Goal: Information Seeking & Learning: Learn about a topic

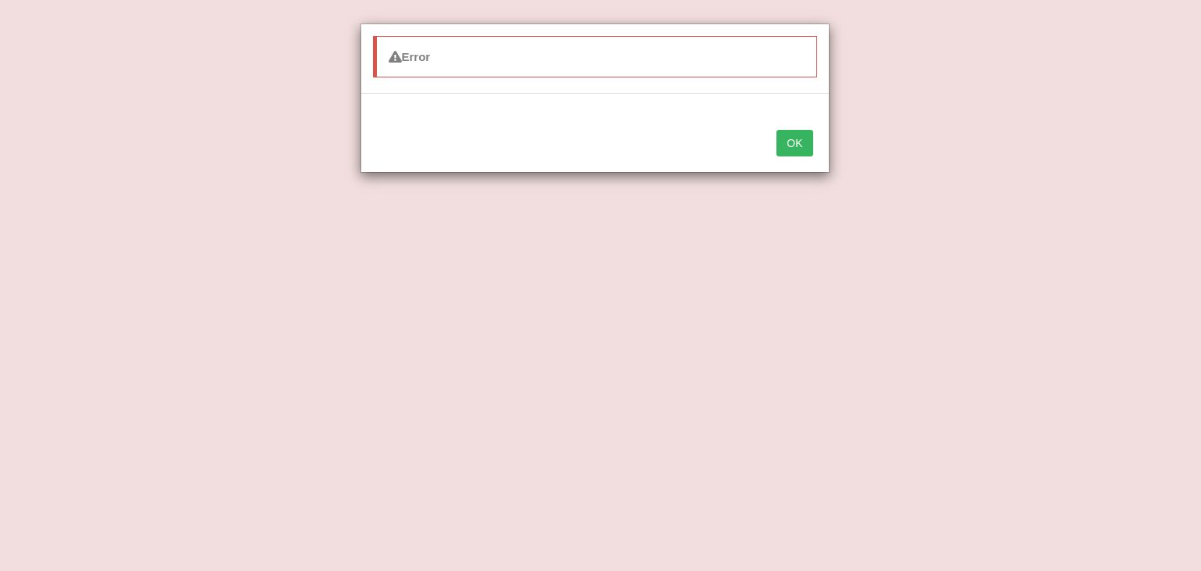
click at [796, 142] on button "OK" at bounding box center [795, 143] width 36 height 27
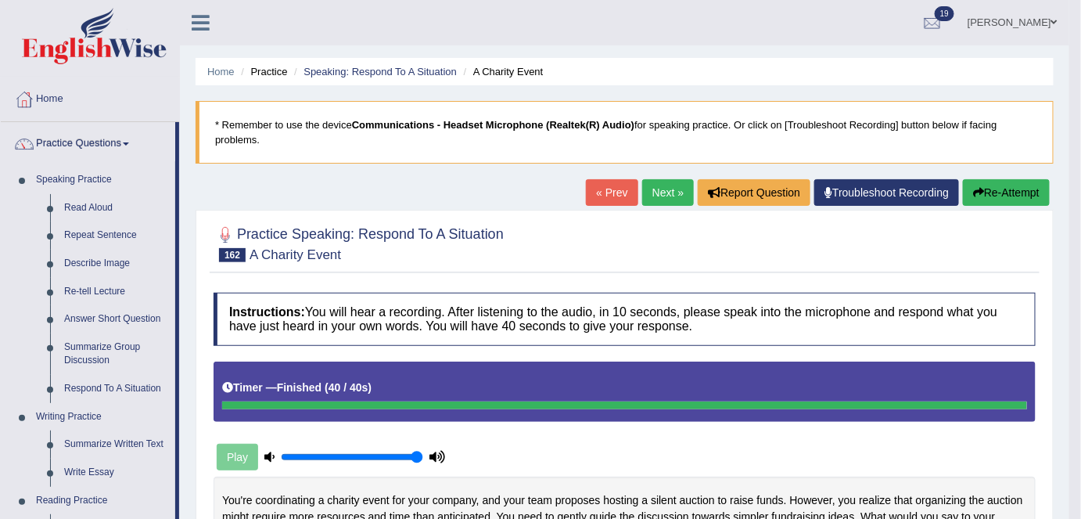
drag, startPoint x: 1111, startPoint y: 0, endPoint x: 785, endPoint y: 76, distance: 334.1
click at [785, 76] on ul "Home Practice Speaking: Respond To A Situation A Charity Event" at bounding box center [625, 71] width 858 height 27
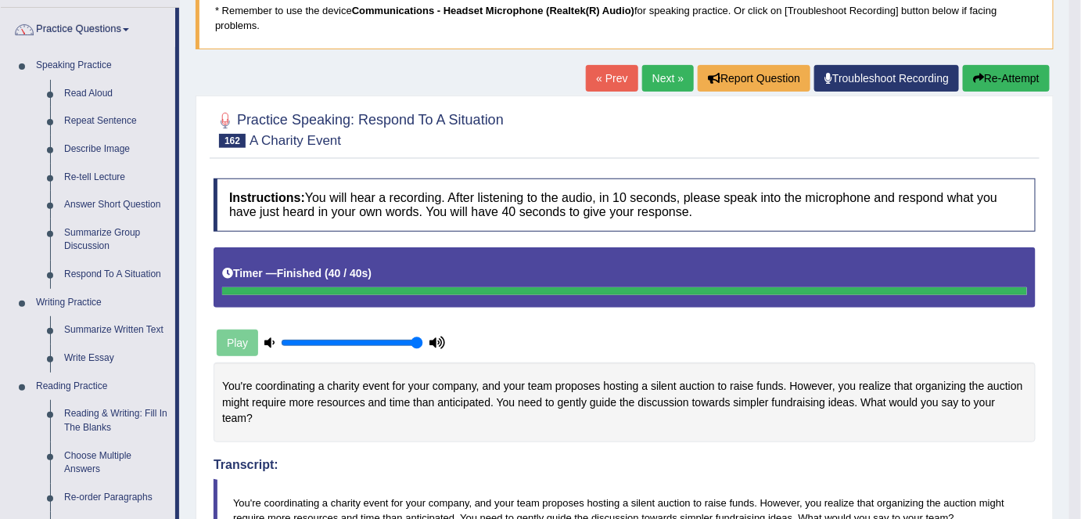
scroll to position [119, 0]
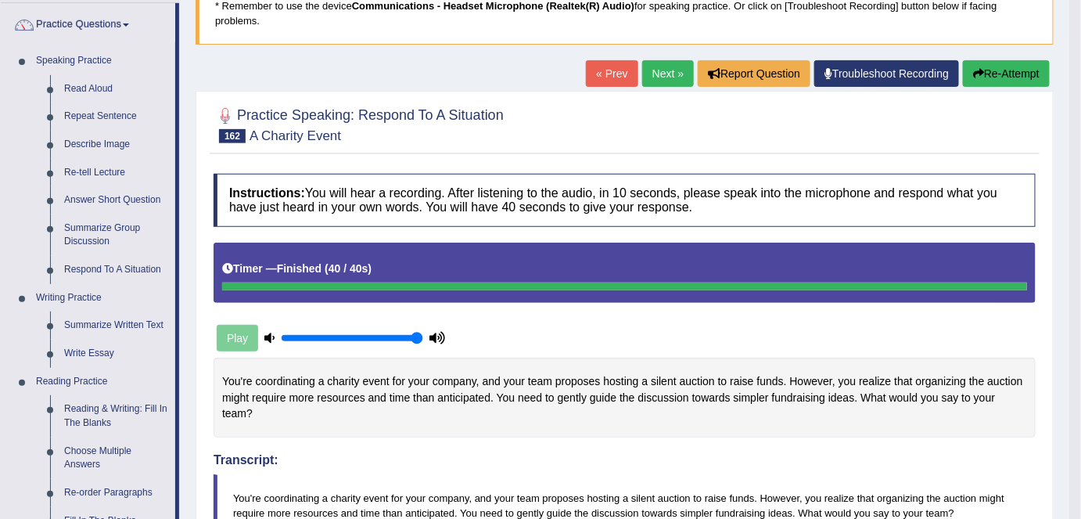
click at [108, 171] on link "Re-tell Lecture" at bounding box center [116, 173] width 118 height 28
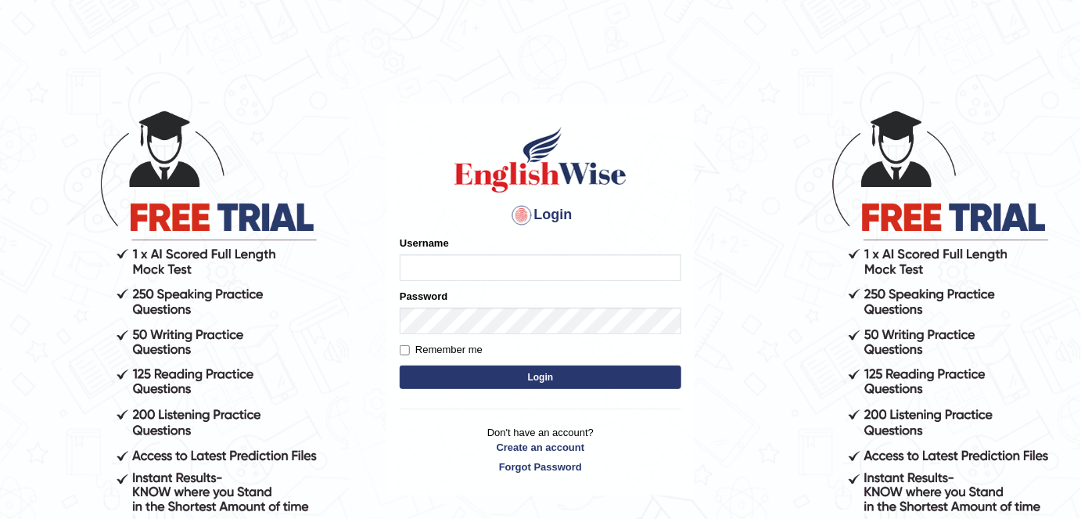
type input "alexa_"
click at [419, 368] on button "Login" at bounding box center [541, 376] width 282 height 23
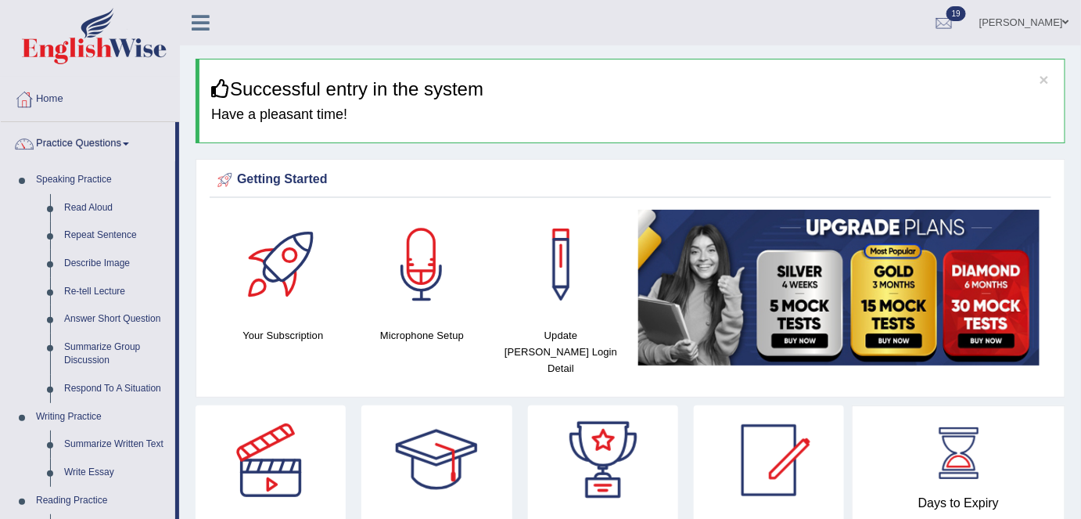
click at [106, 287] on link "Re-tell Lecture" at bounding box center [116, 292] width 118 height 28
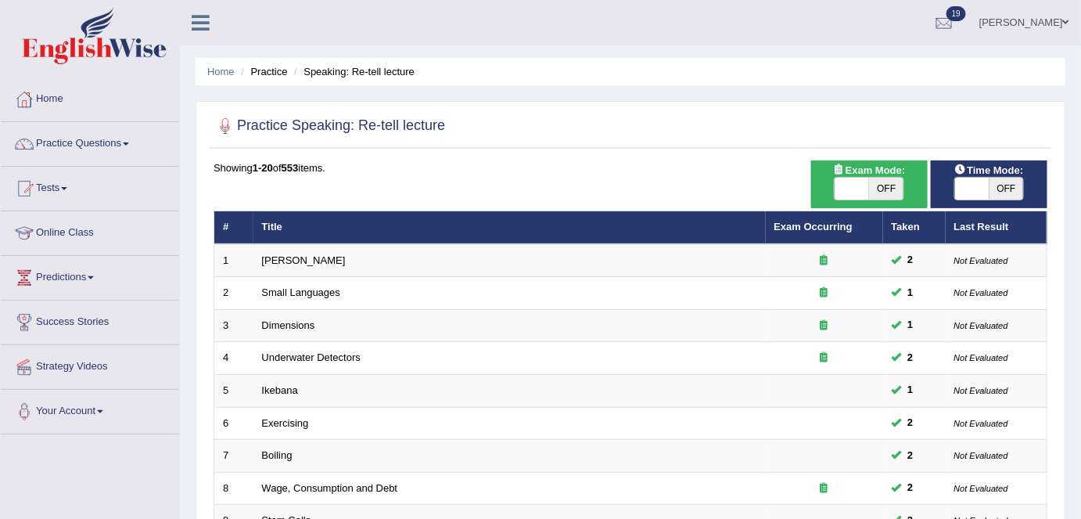
click at [894, 194] on span "OFF" at bounding box center [886, 189] width 34 height 22
checkbox input "true"
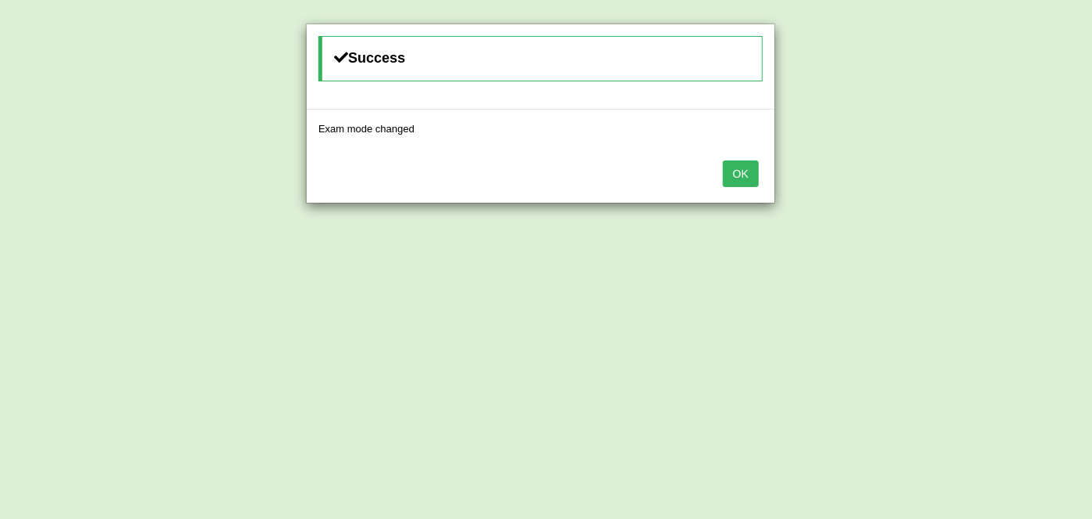
click at [750, 174] on button "OK" at bounding box center [741, 173] width 36 height 27
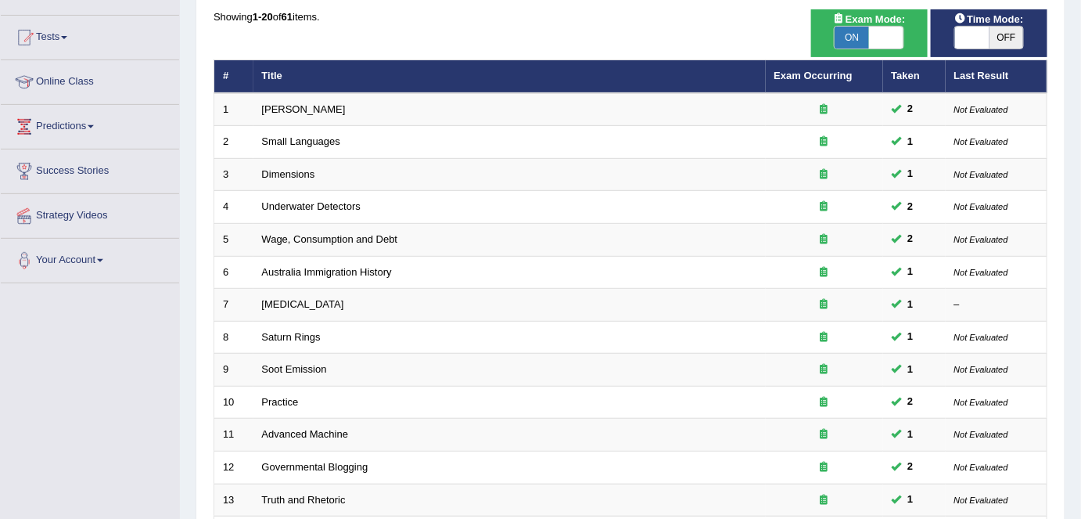
scroll to position [151, 0]
click at [853, 31] on span "ON" at bounding box center [852, 38] width 34 height 22
checkbox input "false"
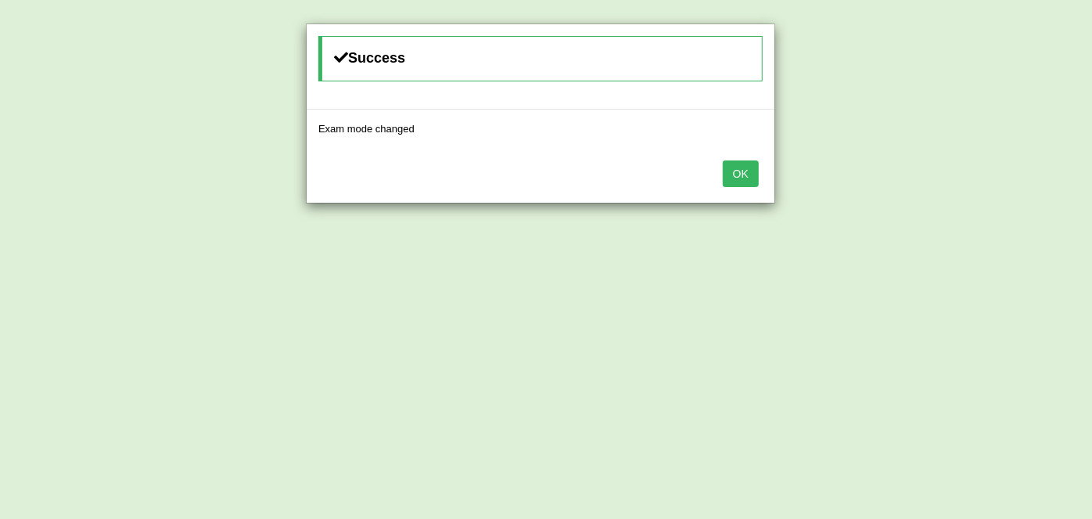
click at [737, 168] on button "OK" at bounding box center [741, 173] width 36 height 27
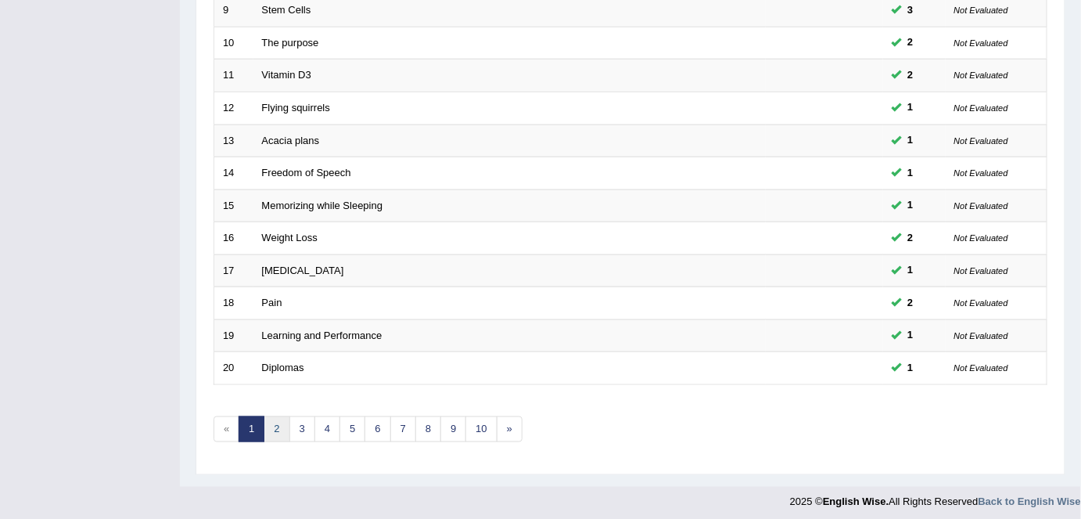
click at [275, 425] on link "2" at bounding box center [277, 429] width 26 height 26
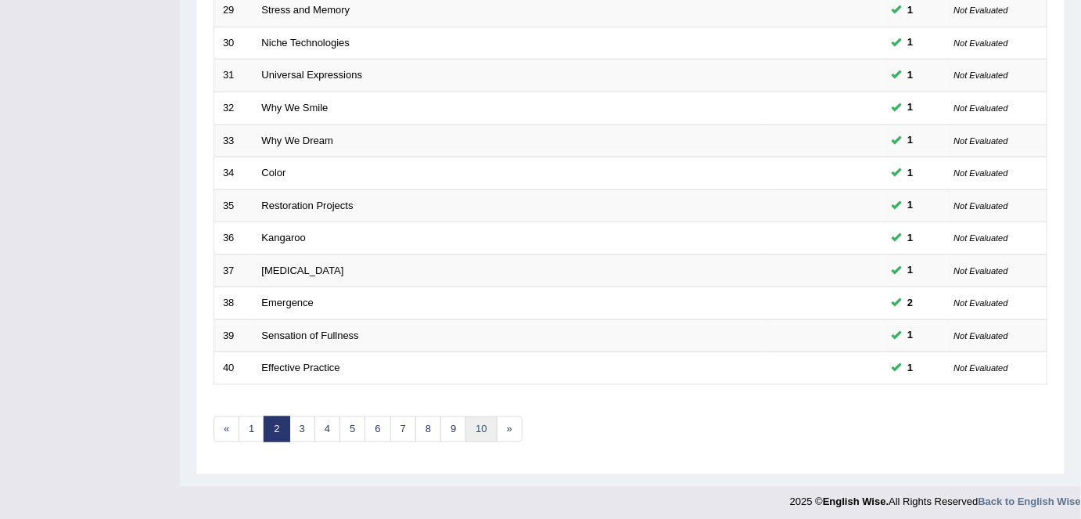
click at [473, 434] on link "10" at bounding box center [480, 429] width 31 height 26
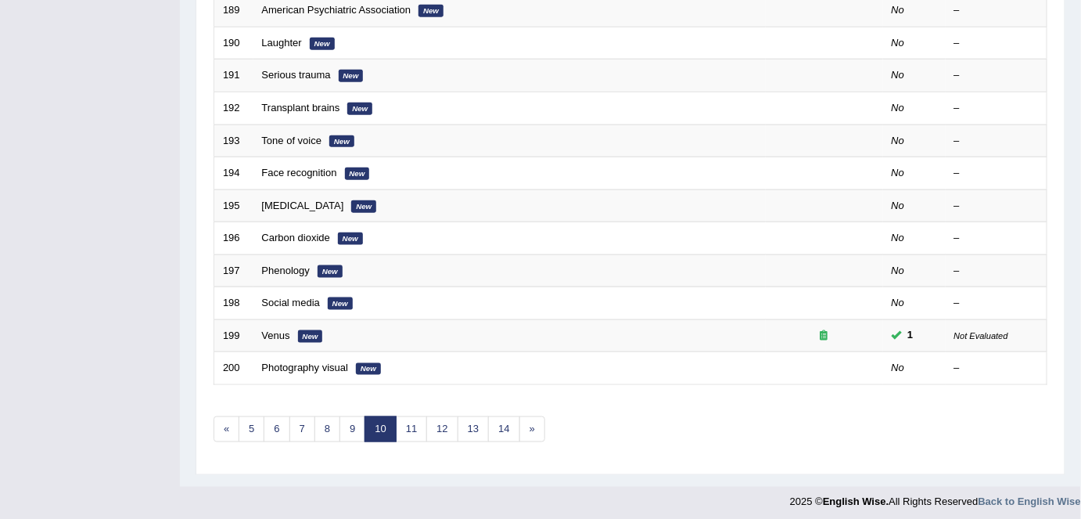
click at [501, 435] on div "Showing 181-200 of 553 items. # Title Exam Occurring Taken Last Result 181 Wetn…" at bounding box center [631, 55] width 834 height 811
click at [498, 424] on link "14" at bounding box center [503, 429] width 31 height 26
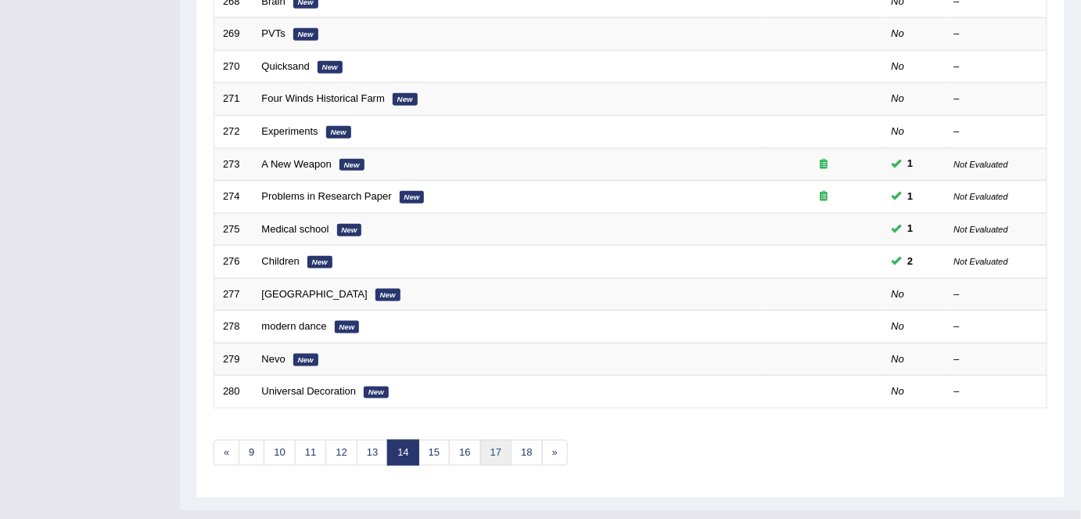
click at [495, 448] on link "17" at bounding box center [495, 453] width 31 height 26
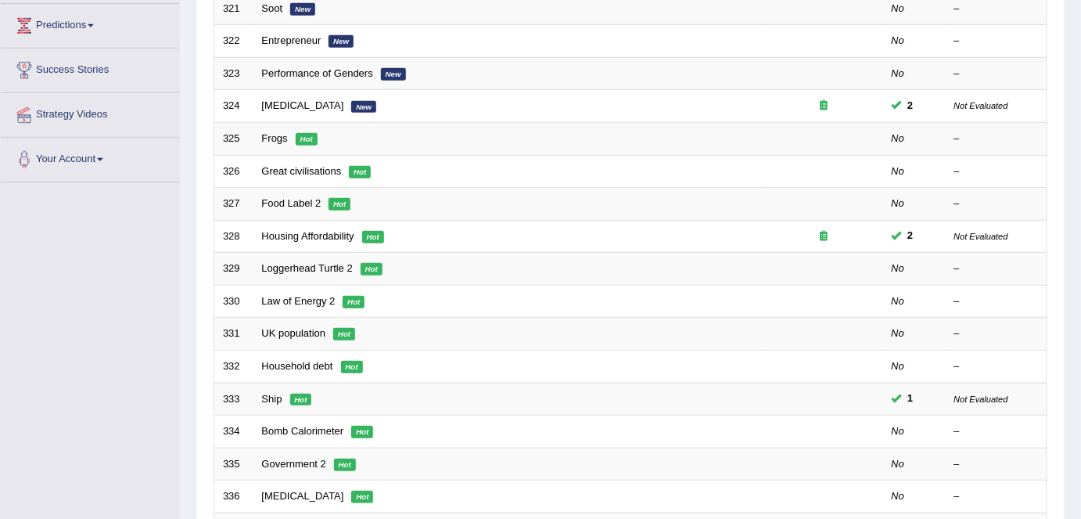
click at [295, 268] on link "Loggerhead Turtle 2" at bounding box center [307, 268] width 91 height 12
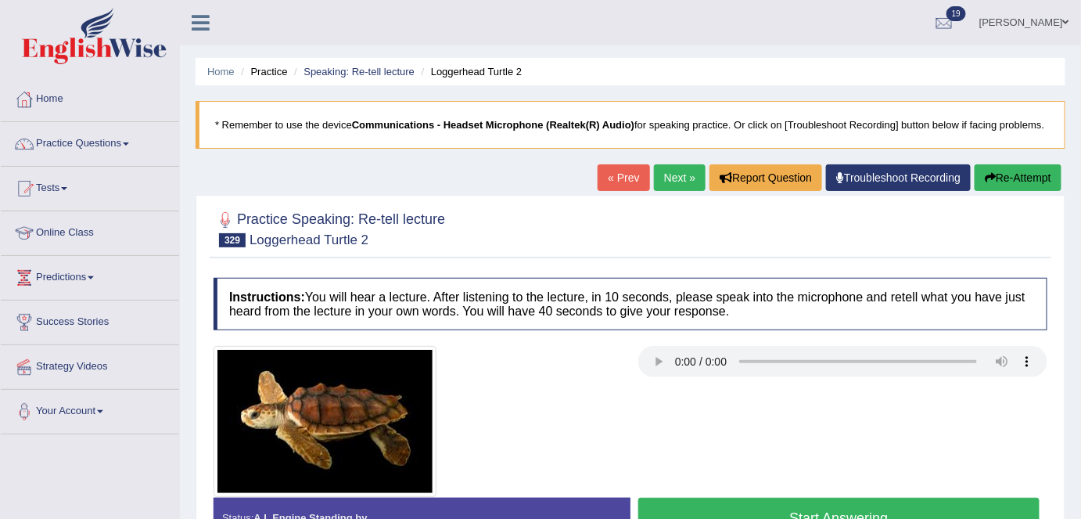
click at [826, 501] on button "Start Answering" at bounding box center [838, 517] width 401 height 40
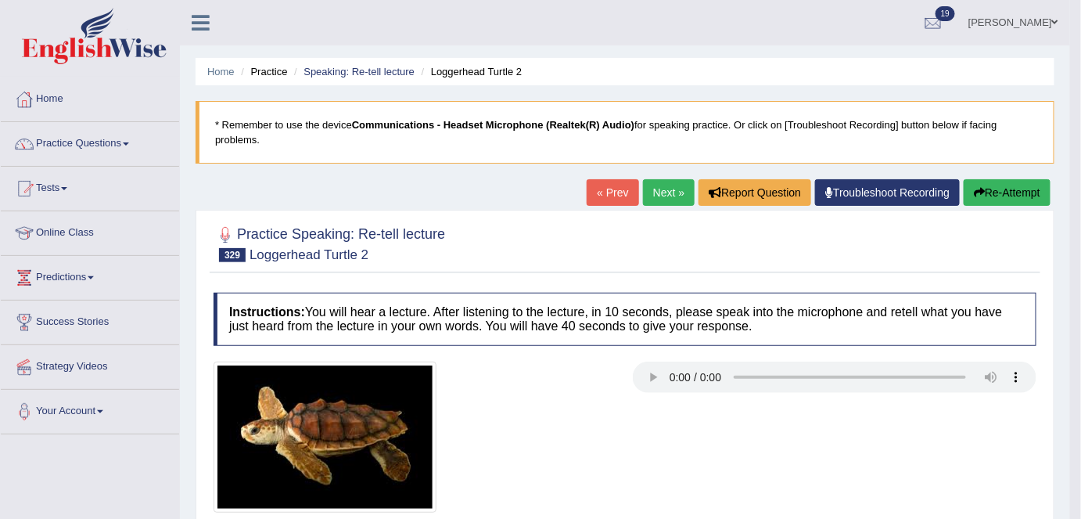
click at [677, 194] on link "Next »" at bounding box center [669, 192] width 52 height 27
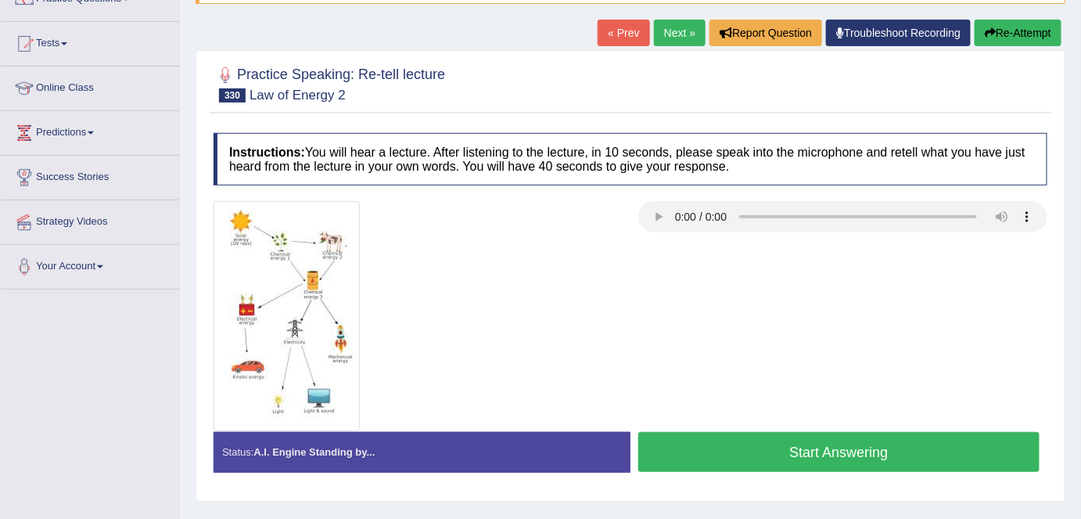
scroll to position [150, 0]
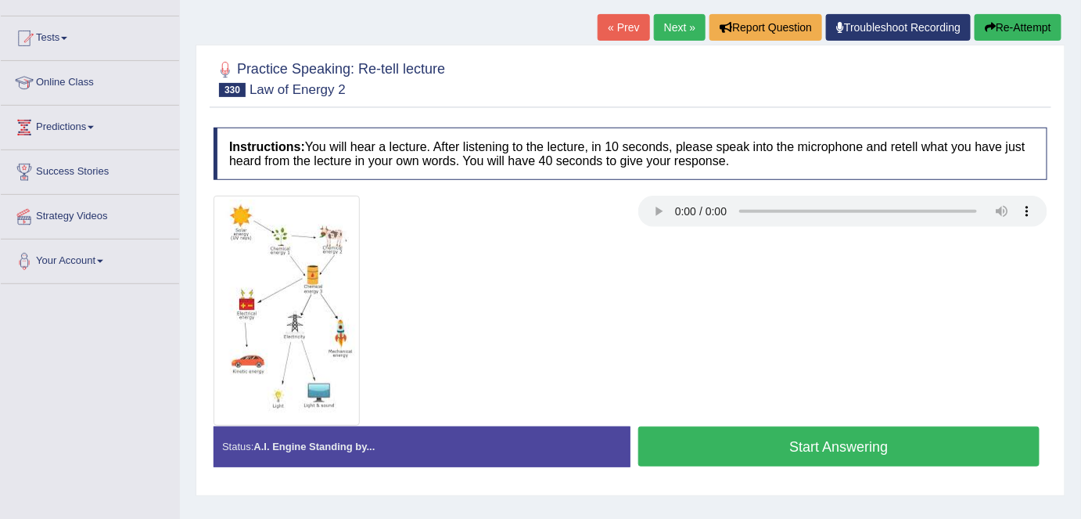
click at [750, 436] on button "Start Answering" at bounding box center [838, 446] width 401 height 40
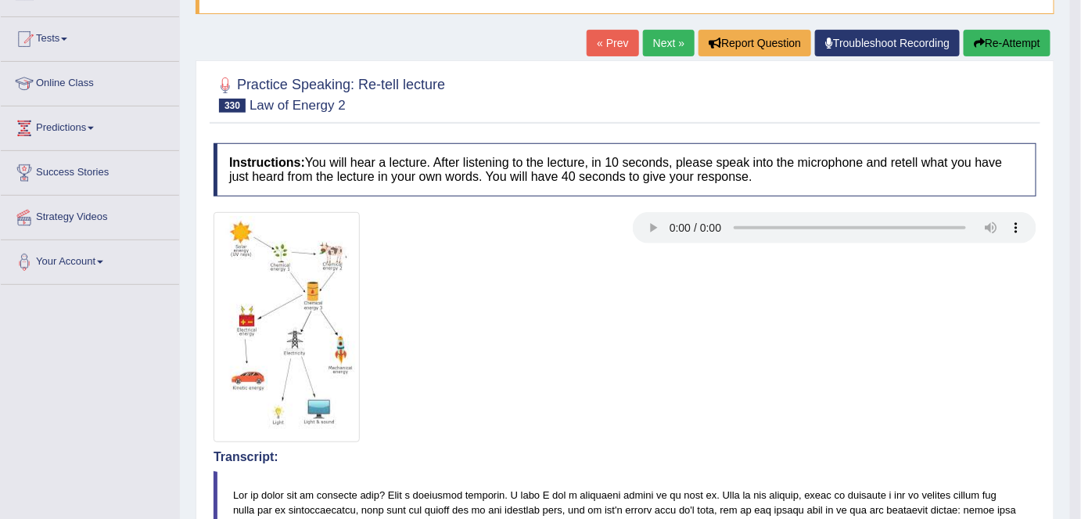
scroll to position [146, 0]
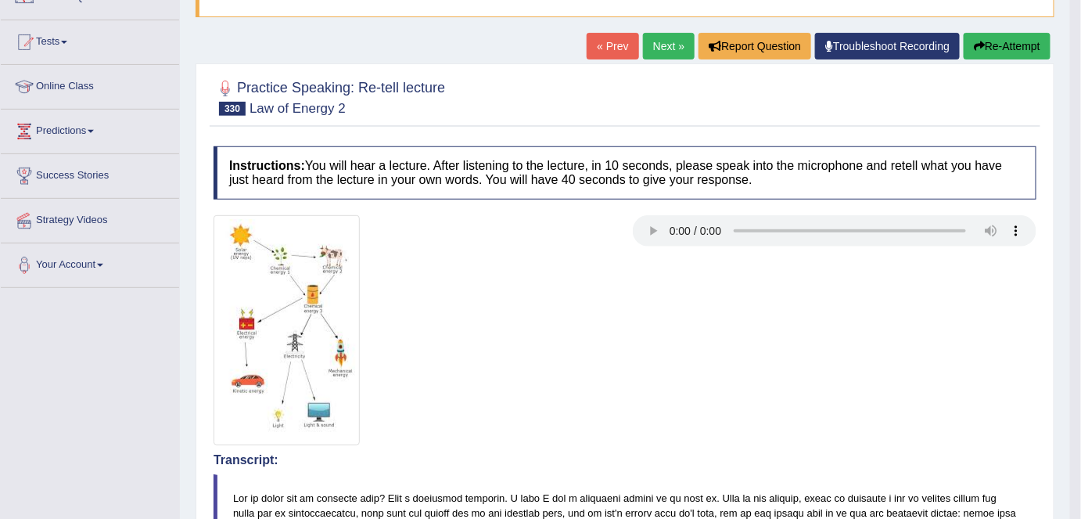
click at [661, 56] on link "Next »" at bounding box center [669, 46] width 52 height 27
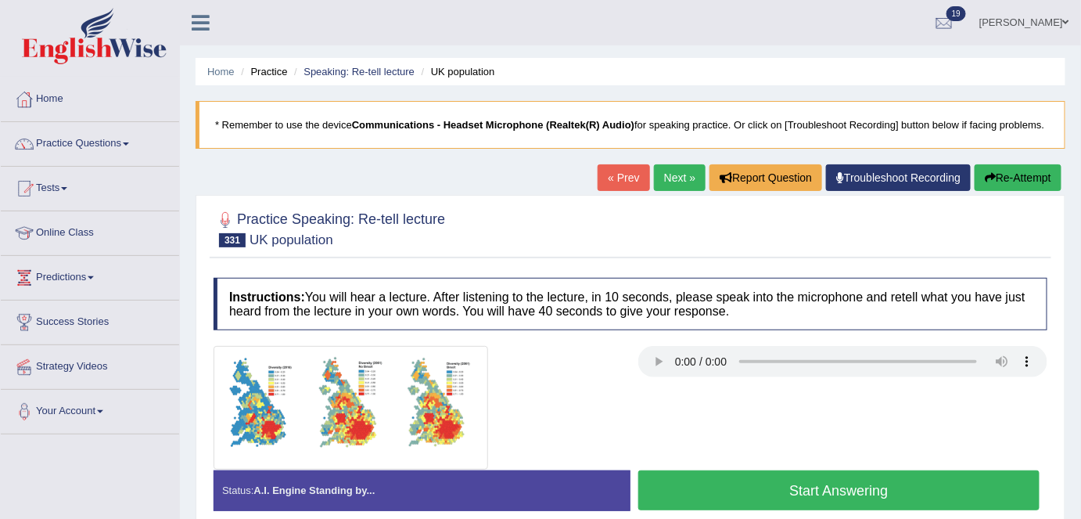
click at [682, 476] on button "Start Answering" at bounding box center [838, 490] width 401 height 40
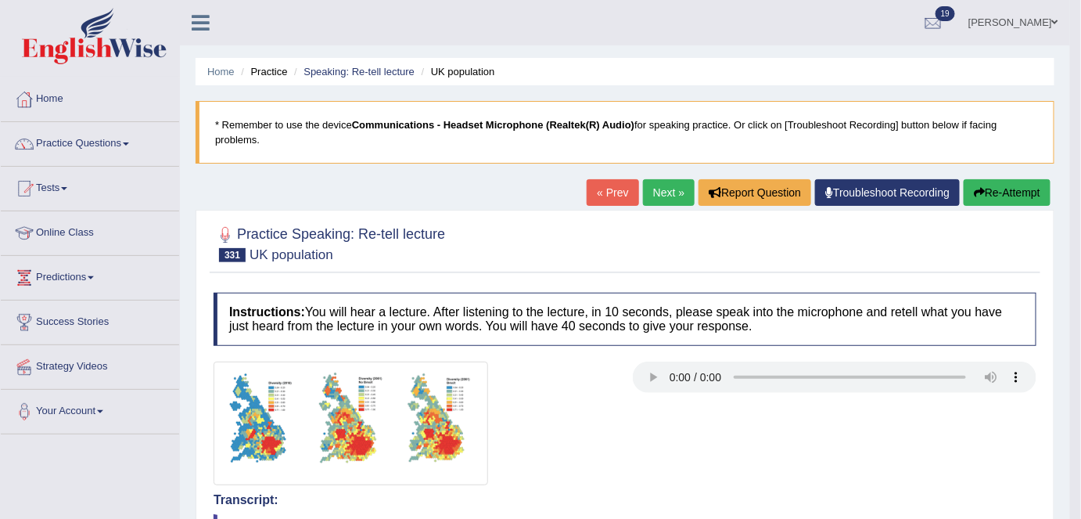
click at [657, 192] on link "Next »" at bounding box center [669, 192] width 52 height 27
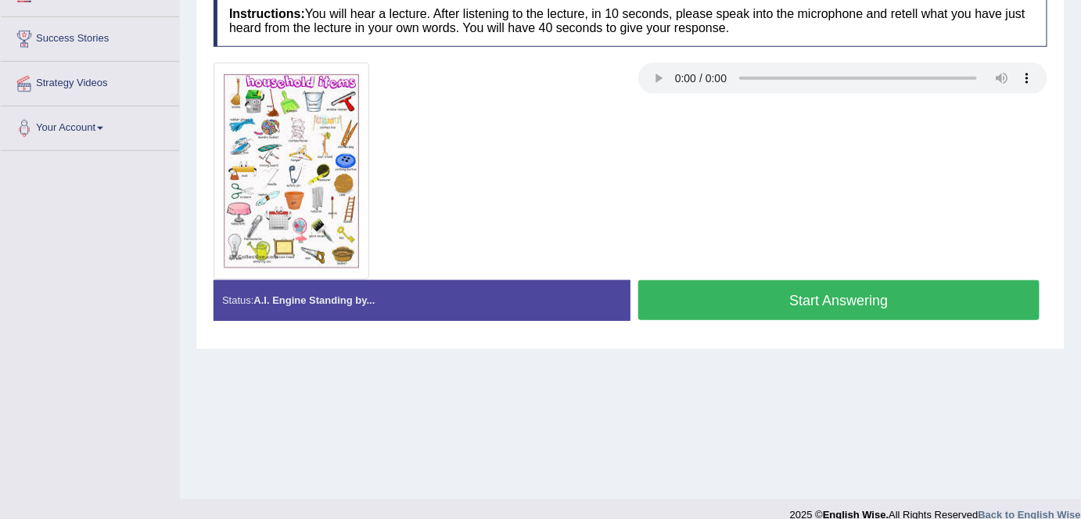
scroll to position [287, 0]
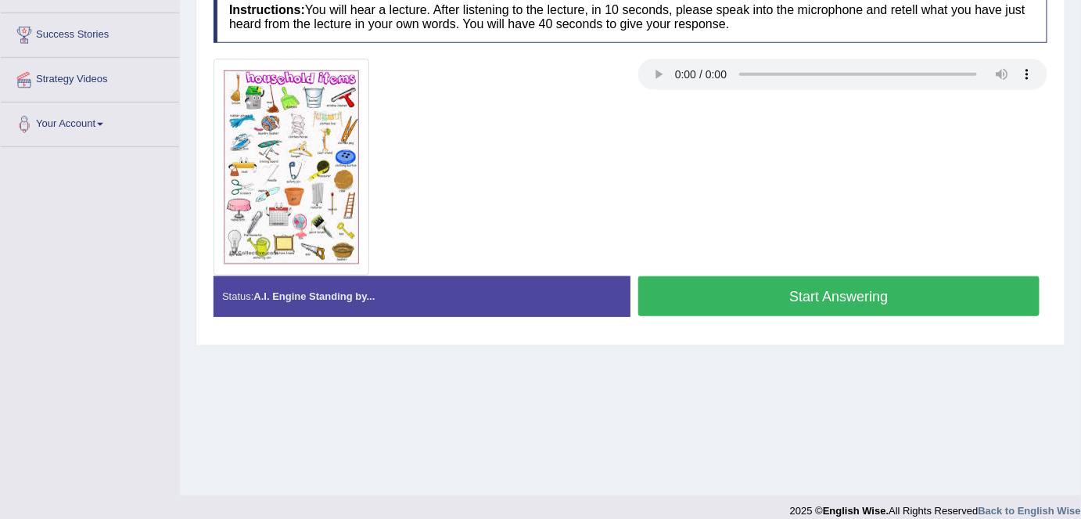
click at [769, 313] on button "Start Answering" at bounding box center [838, 296] width 401 height 40
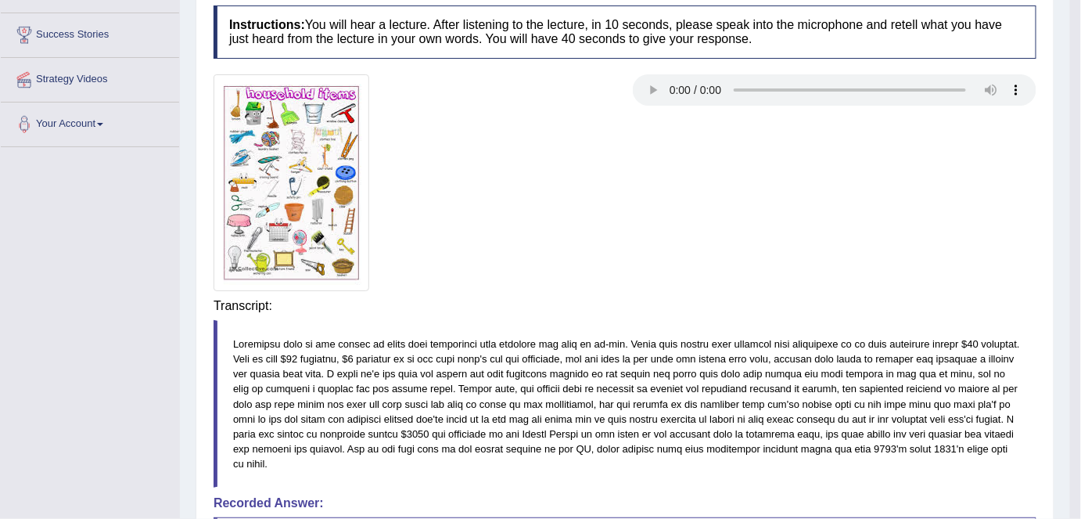
click at [767, 303] on div "Instructions: You will hear a lecture. After listening to the lecture, in 10 se…" at bounding box center [625, 381] width 831 height 767
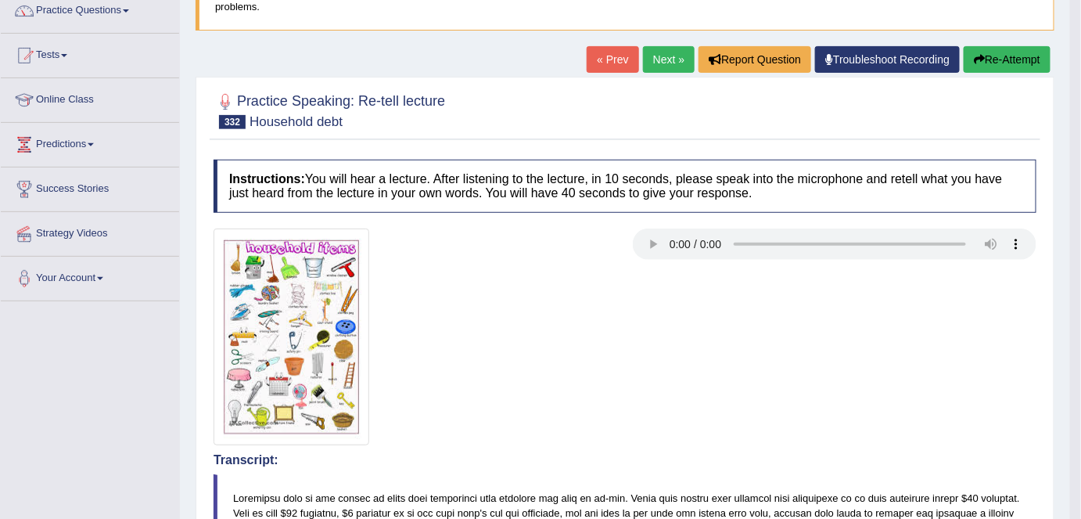
scroll to position [0, 0]
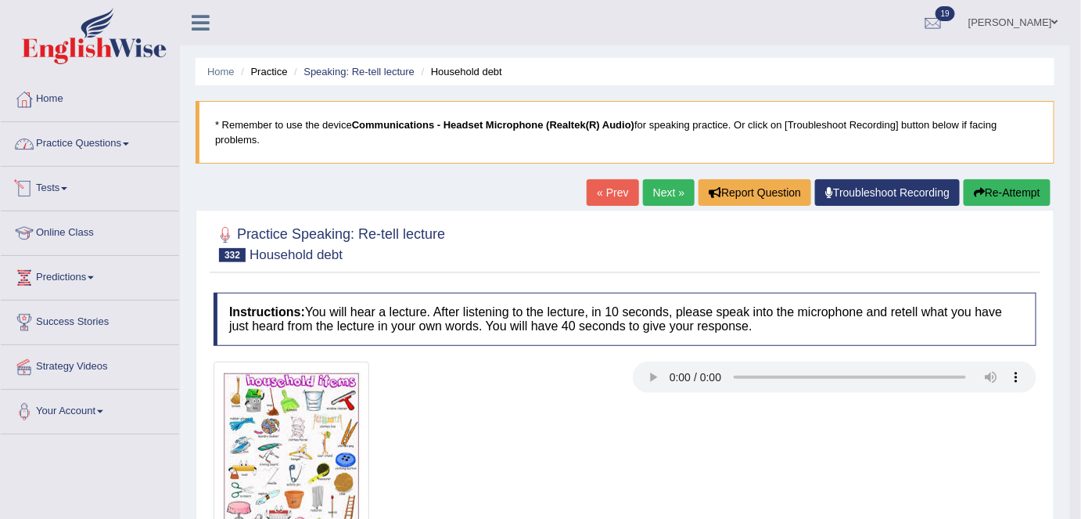
click at [104, 156] on link "Practice Questions" at bounding box center [90, 141] width 178 height 39
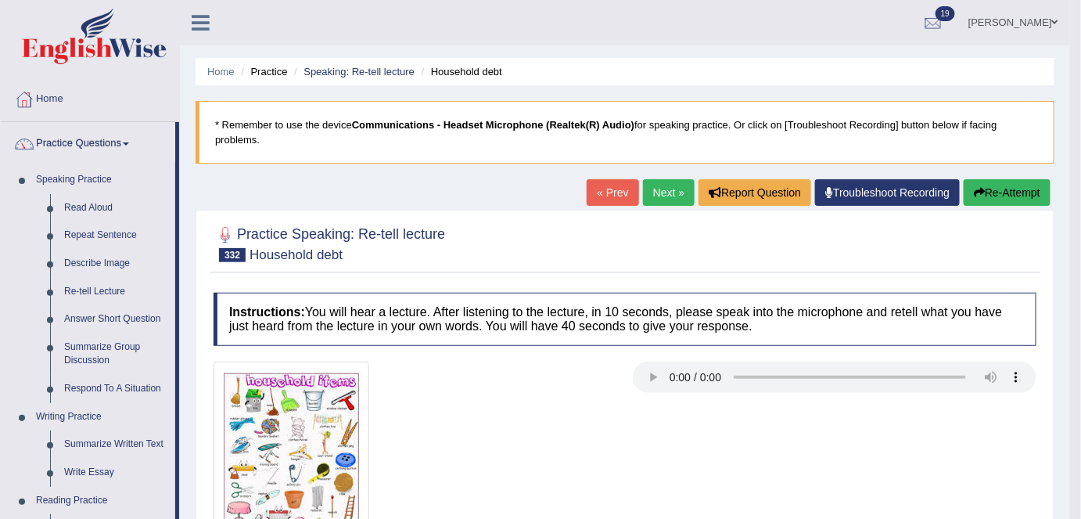
click at [92, 351] on link "Summarize Group Discussion" at bounding box center [116, 353] width 118 height 41
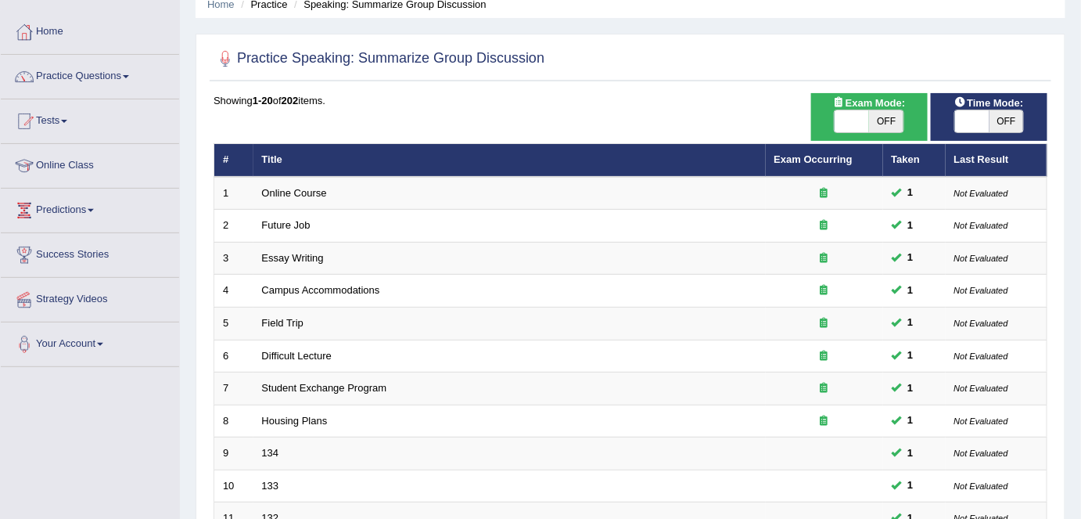
scroll to position [66, 0]
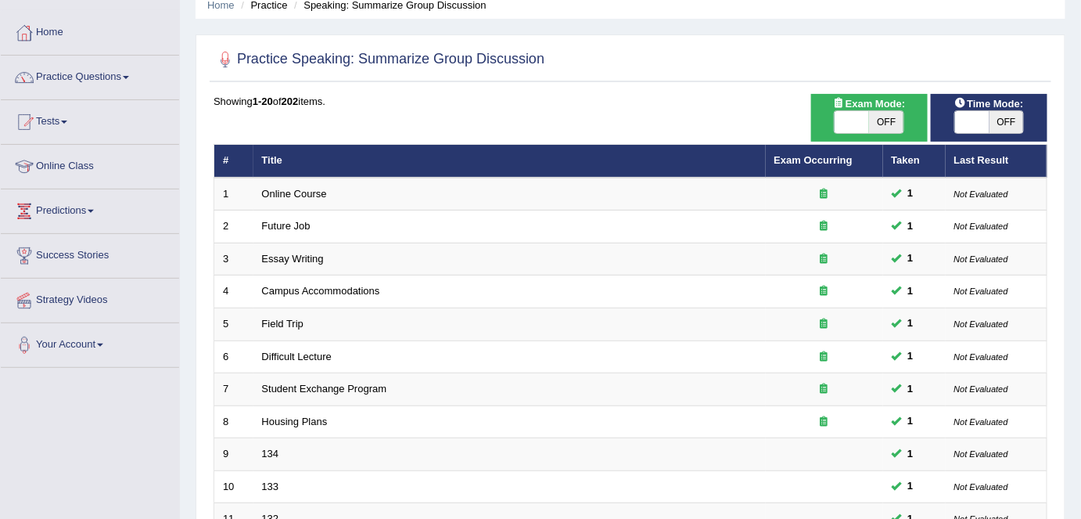
click at [997, 119] on span "OFF" at bounding box center [1006, 122] width 34 height 22
checkbox input "true"
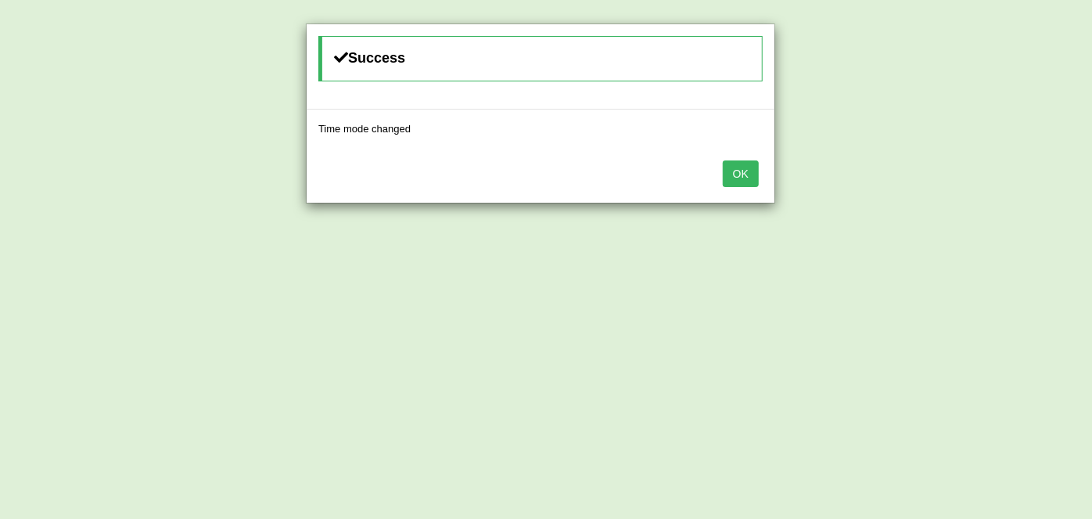
click at [745, 168] on button "OK" at bounding box center [741, 173] width 36 height 27
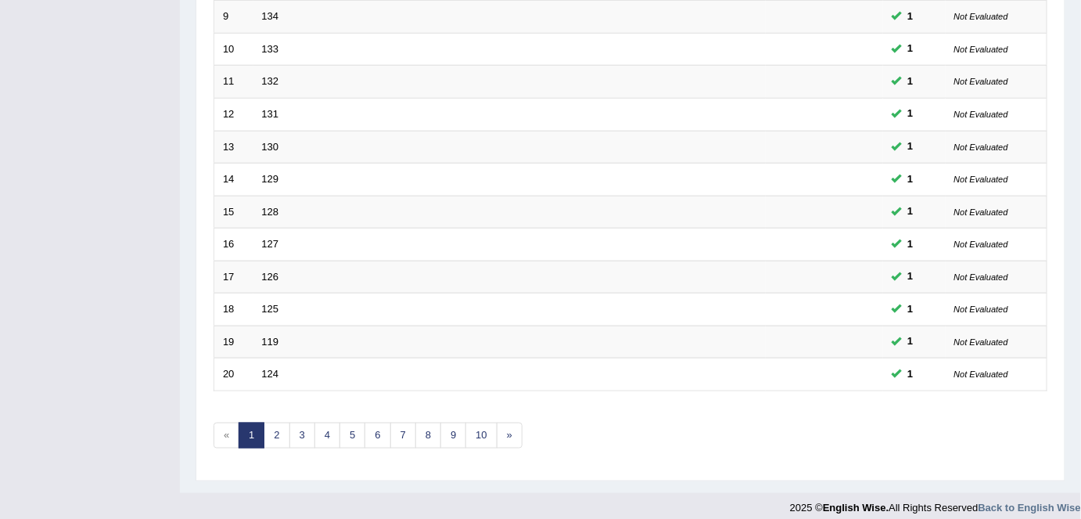
scroll to position [510, 0]
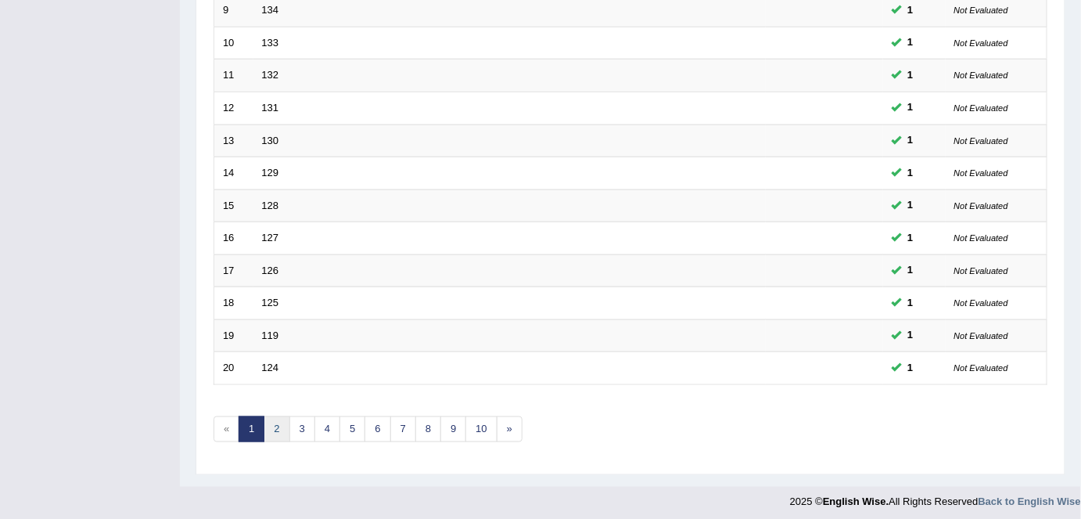
click at [283, 424] on link "2" at bounding box center [277, 429] width 26 height 26
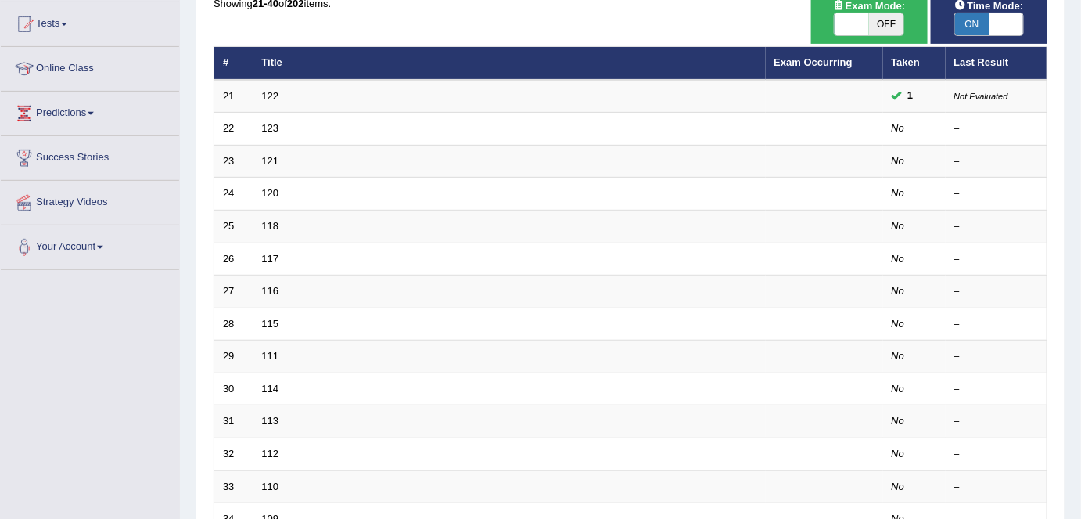
scroll to position [164, 0]
click at [267, 127] on link "123" at bounding box center [270, 128] width 17 height 12
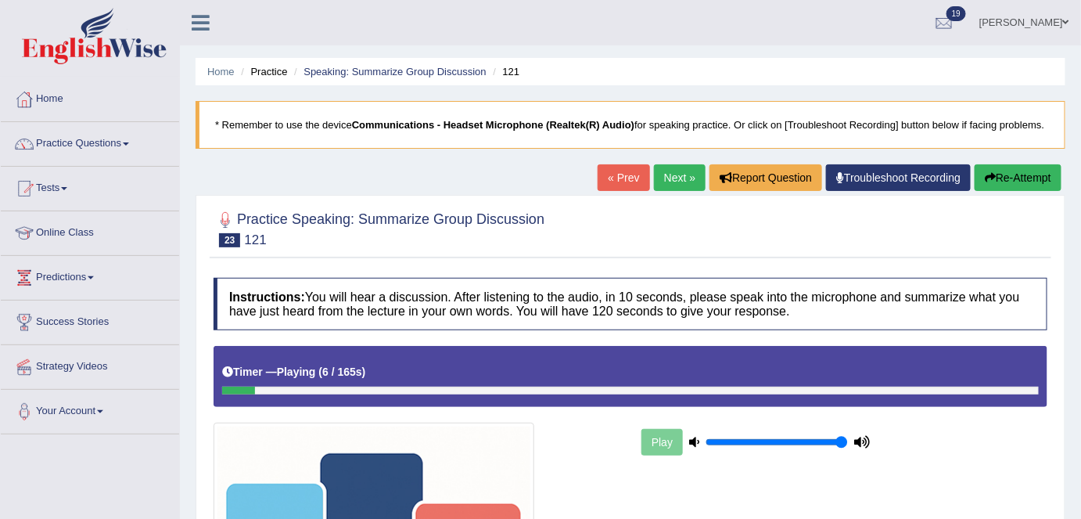
click at [1032, 168] on button "Re-Attempt" at bounding box center [1018, 177] width 87 height 27
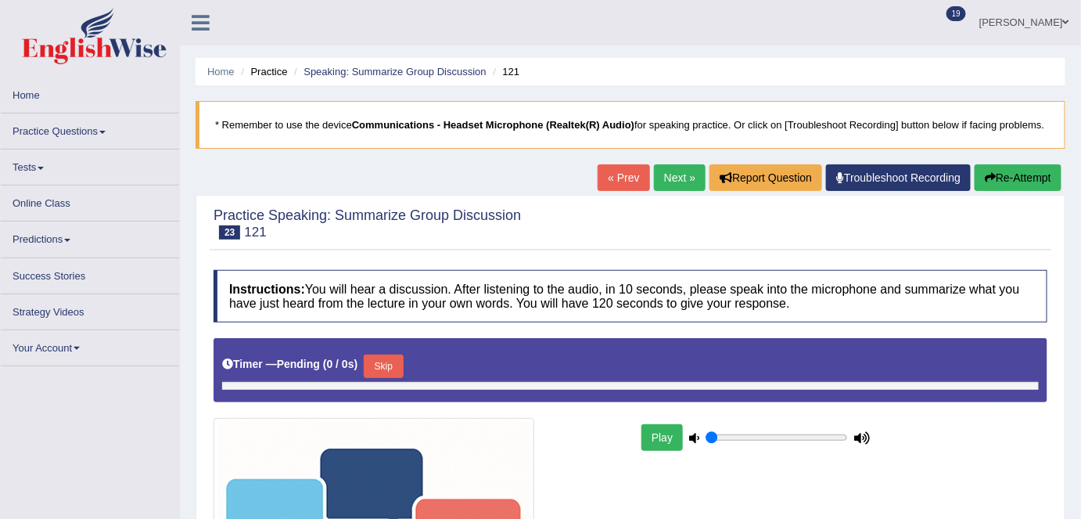
type input "1"
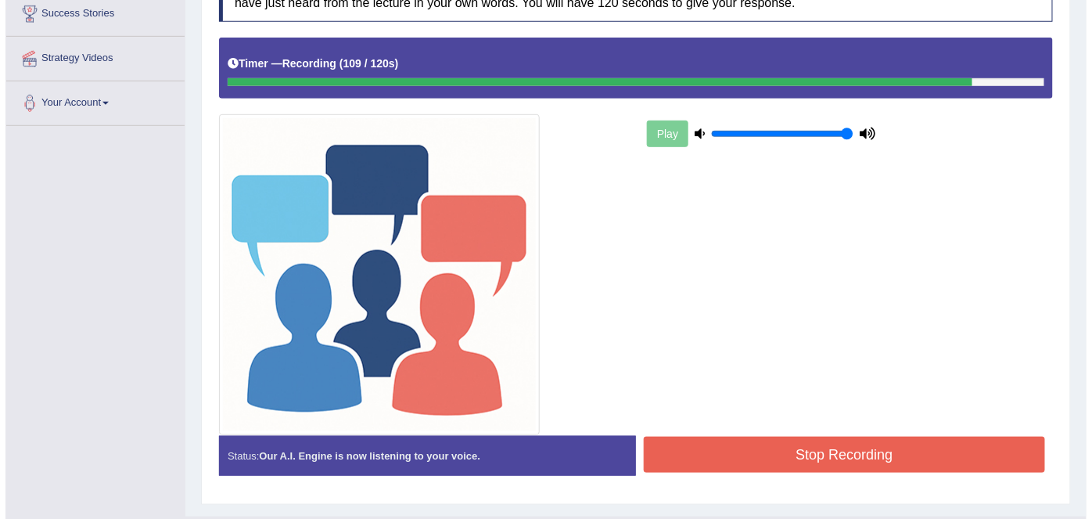
scroll to position [324, 0]
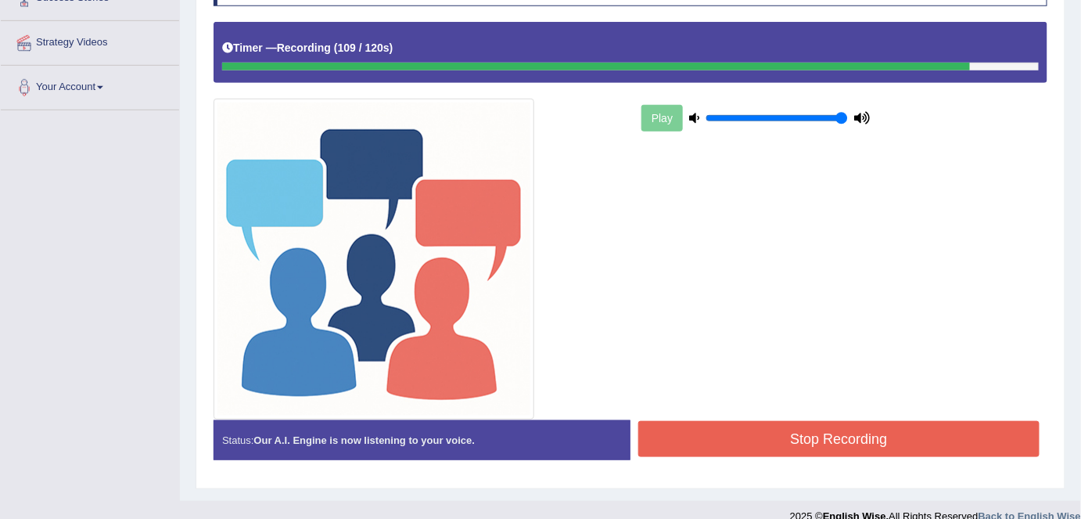
click at [937, 433] on button "Stop Recording" at bounding box center [838, 439] width 401 height 36
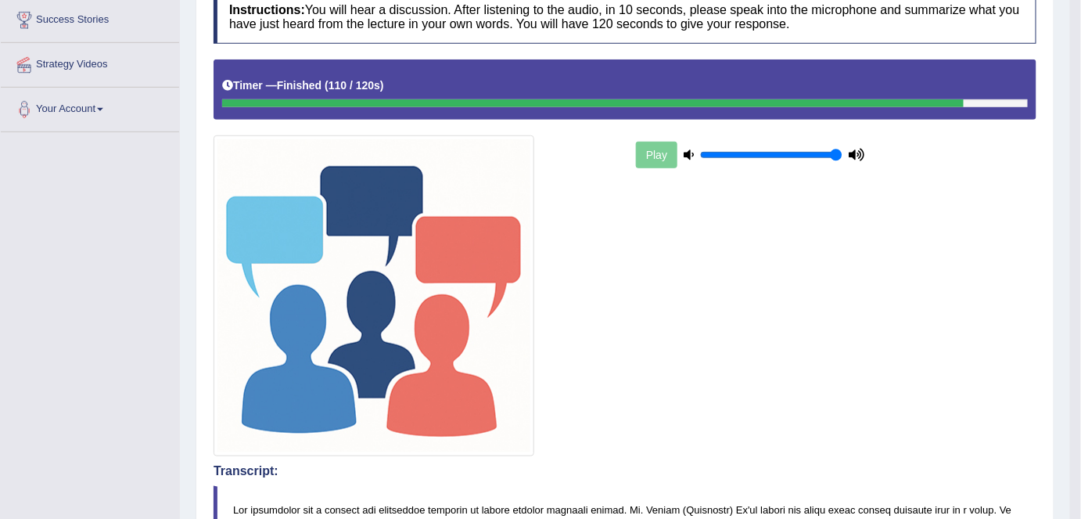
scroll to position [0, 0]
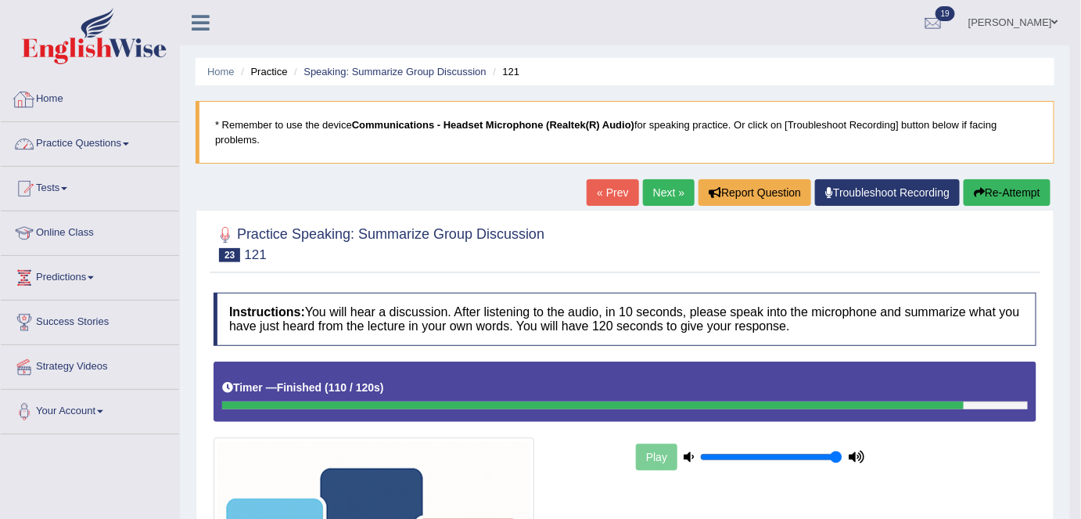
click at [124, 131] on link "Practice Questions" at bounding box center [90, 141] width 178 height 39
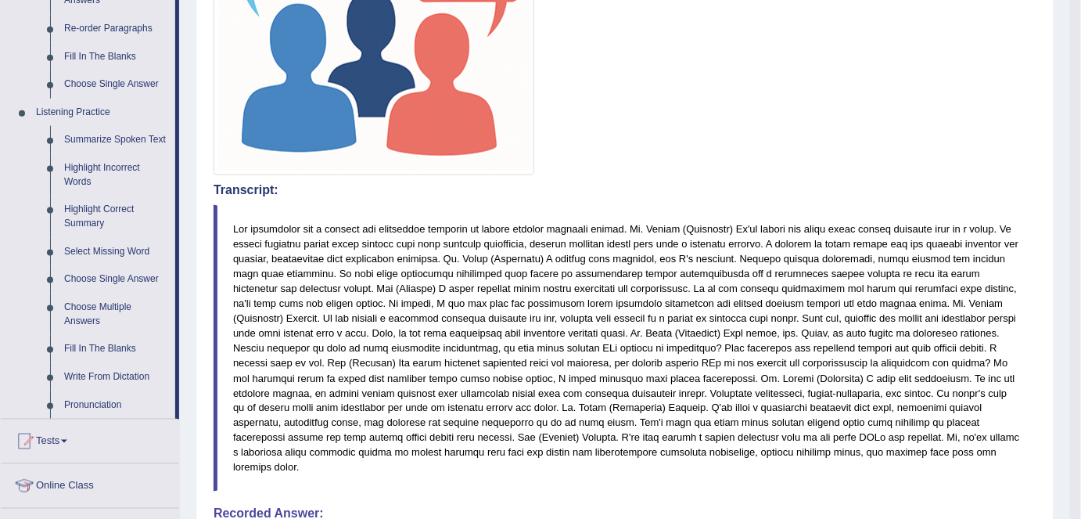
scroll to position [586, 0]
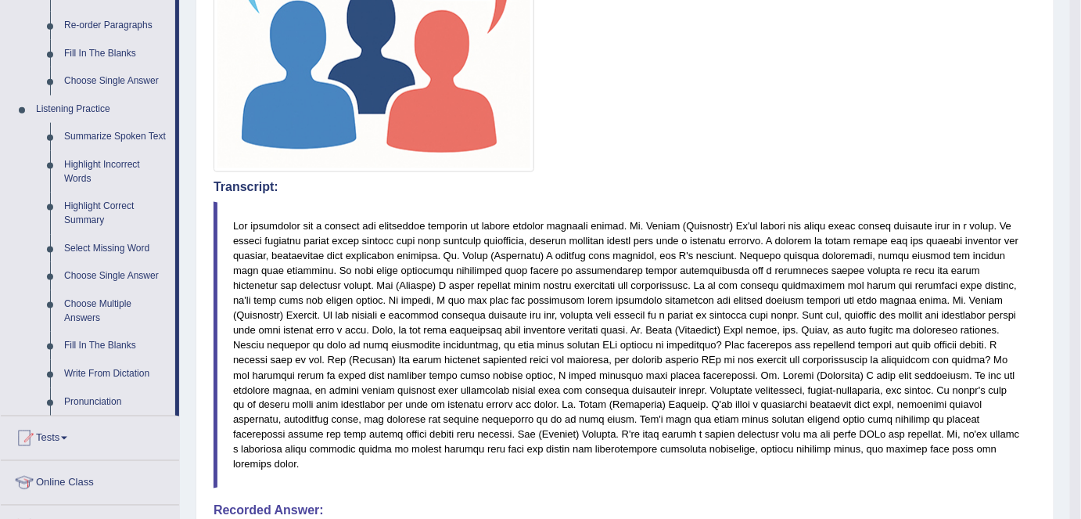
click at [117, 340] on link "Fill In The Blanks" at bounding box center [116, 346] width 118 height 28
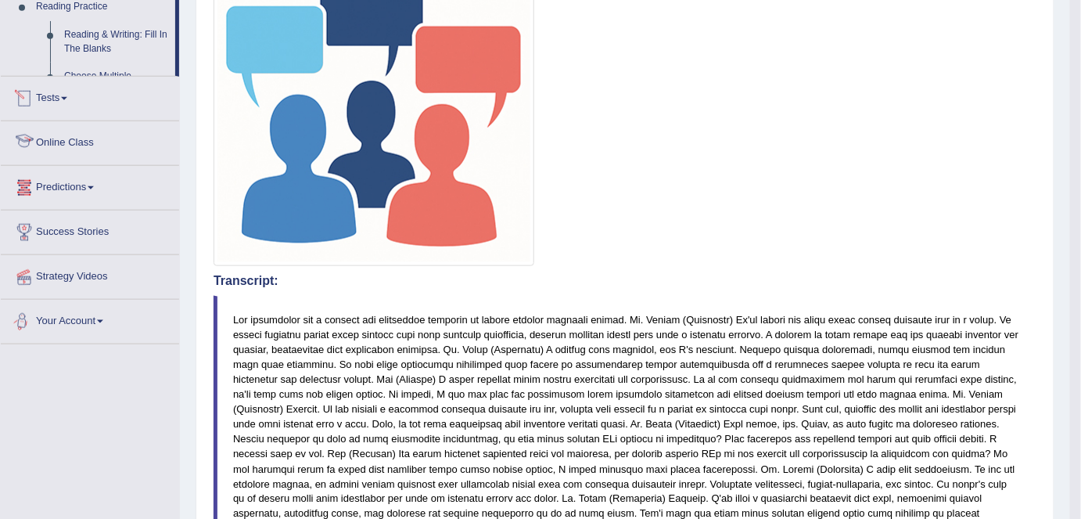
scroll to position [948, 0]
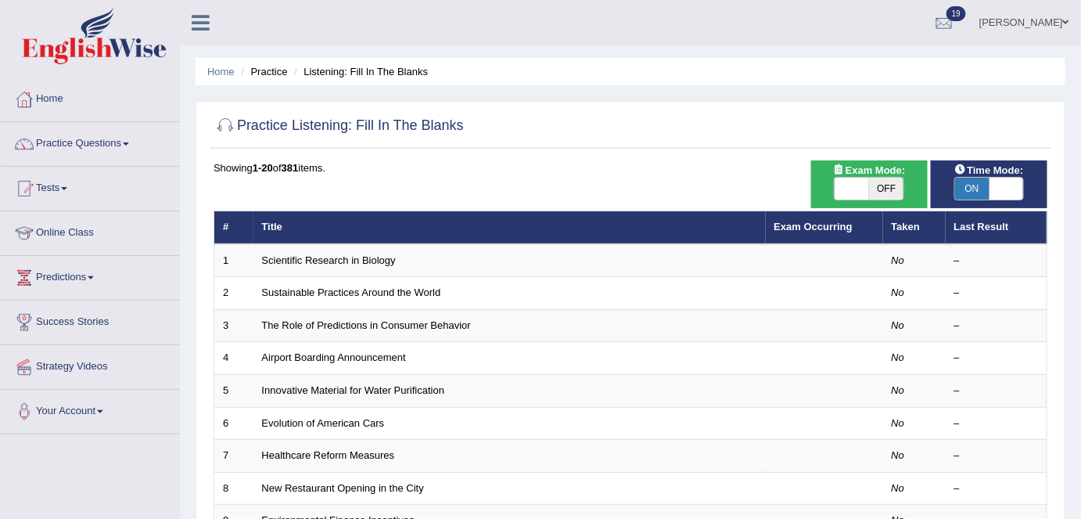
click at [893, 188] on span "OFF" at bounding box center [886, 189] width 34 height 22
checkbox input "true"
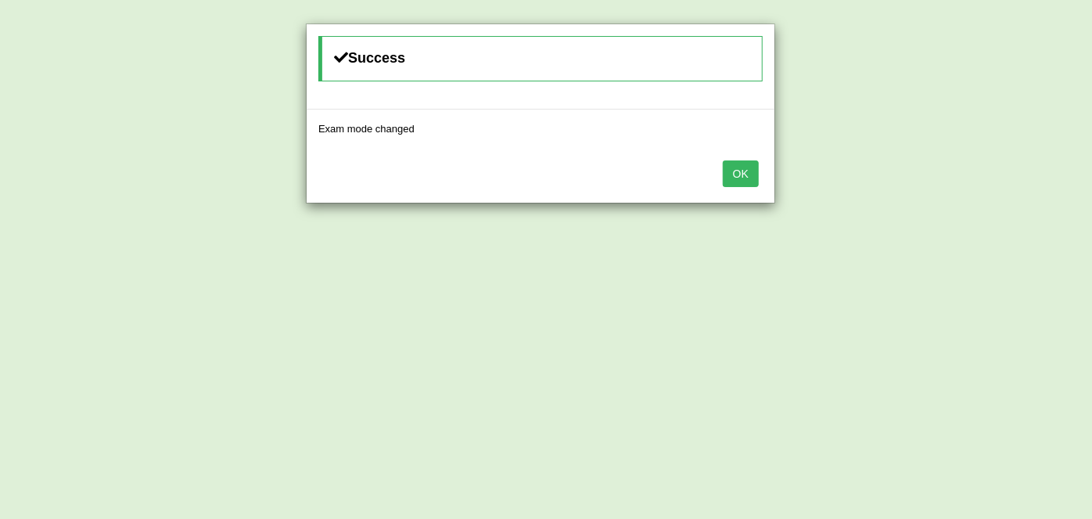
click at [744, 169] on button "OK" at bounding box center [741, 173] width 36 height 27
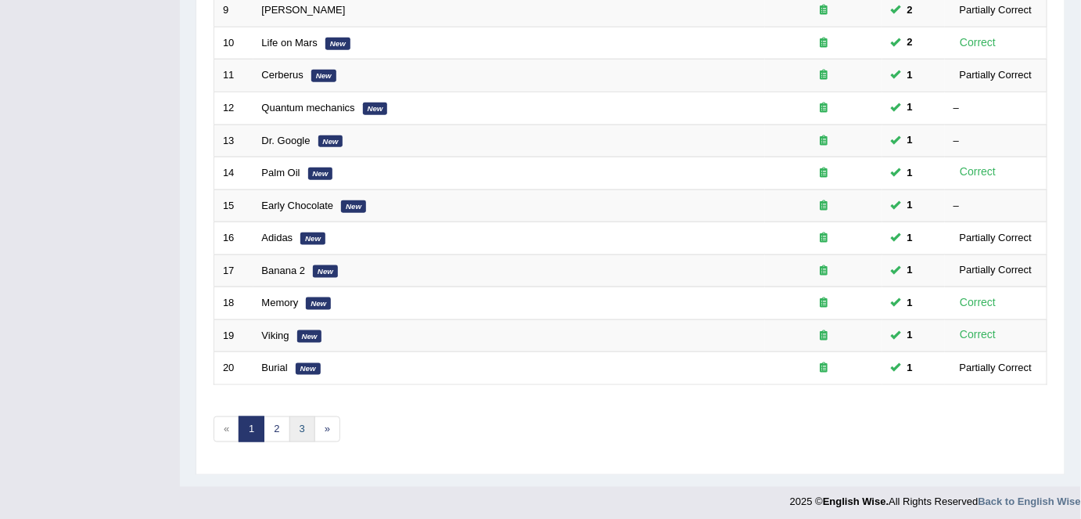
click at [307, 420] on link "3" at bounding box center [302, 429] width 26 height 26
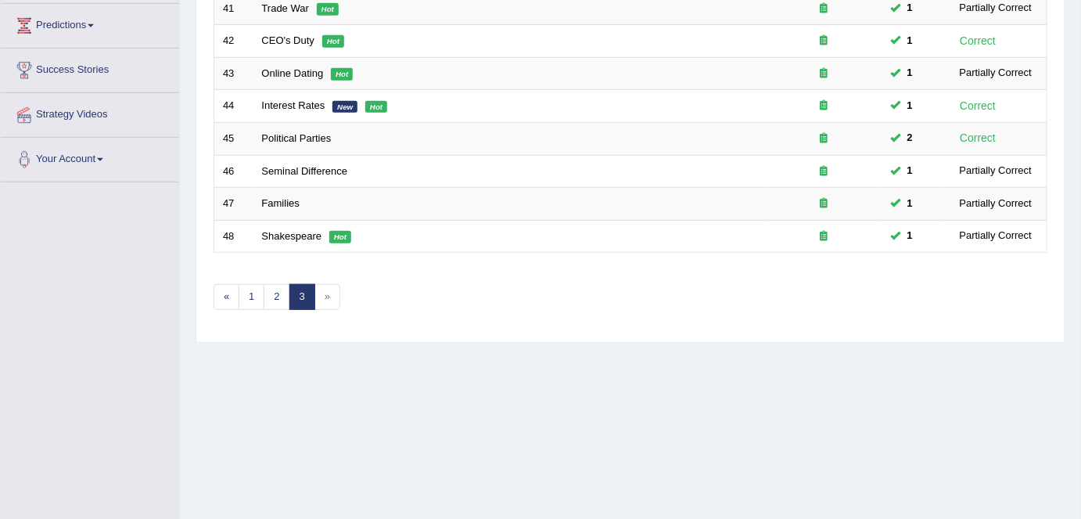
scroll to position [302, 0]
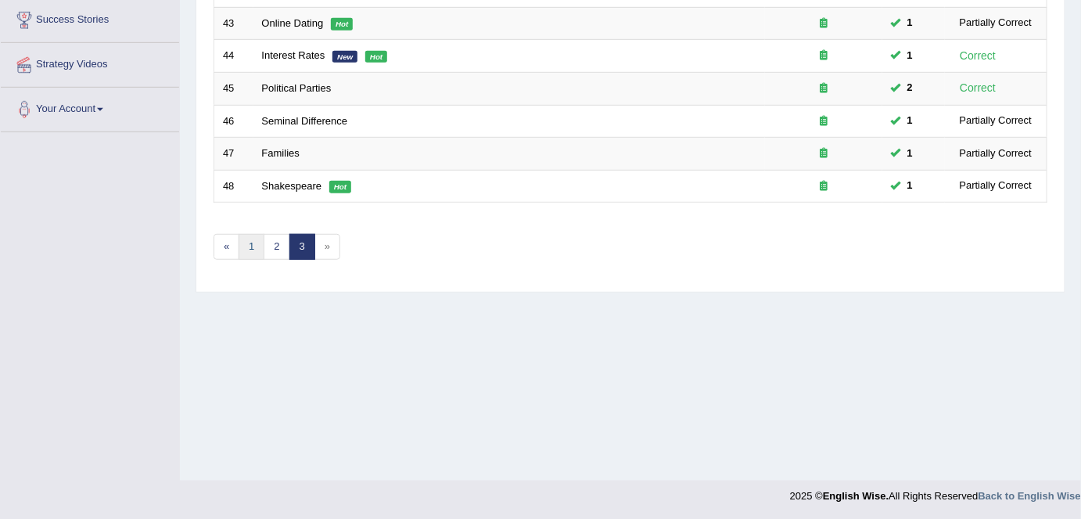
click at [257, 239] on link "1" at bounding box center [252, 247] width 26 height 26
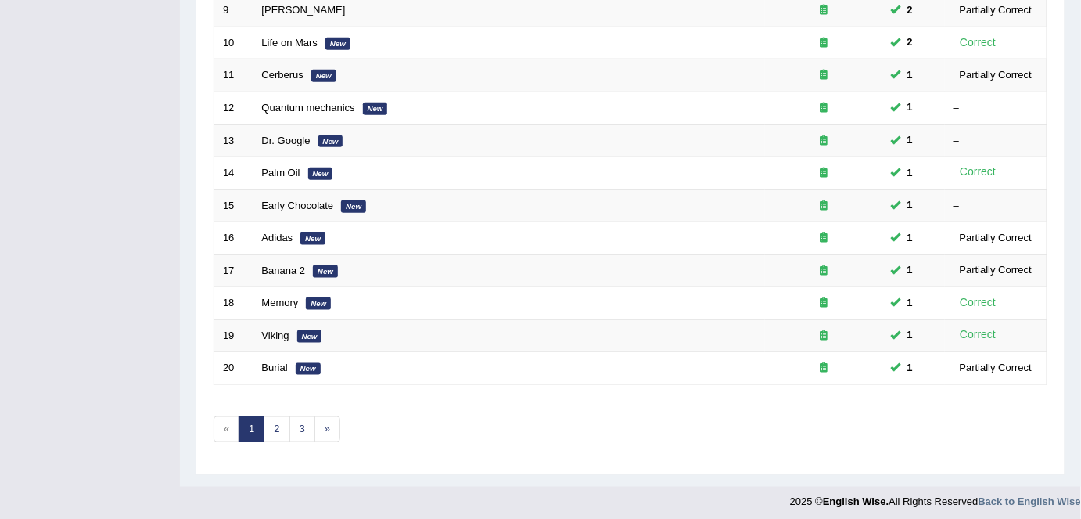
click at [300, 102] on link "Quantum mechanics" at bounding box center [308, 108] width 93 height 12
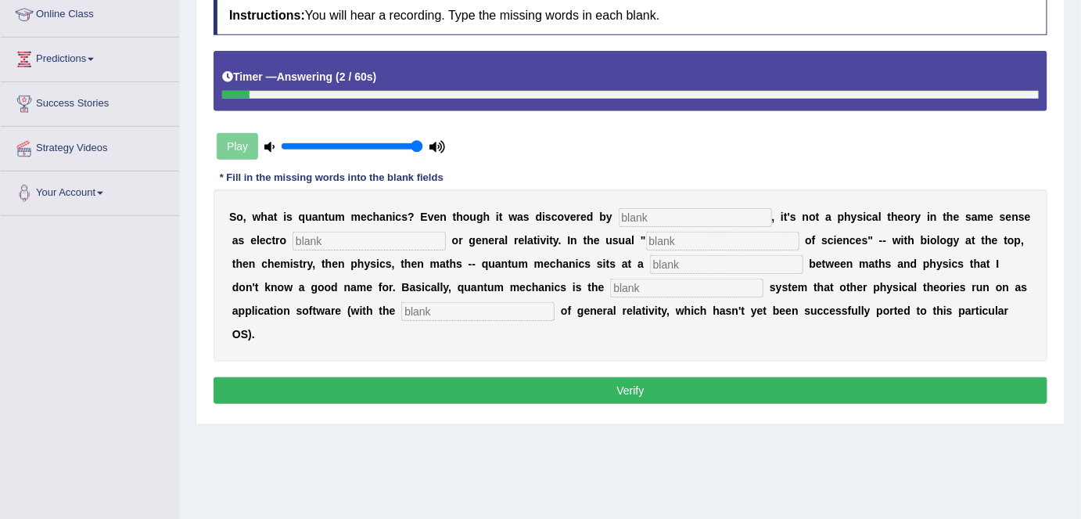
click at [455, 315] on input "text" at bounding box center [477, 311] width 153 height 19
type input "exception"
click at [615, 291] on input "text" at bounding box center [686, 287] width 153 height 19
type input "operating"
click at [677, 214] on input "text" at bounding box center [695, 217] width 153 height 19
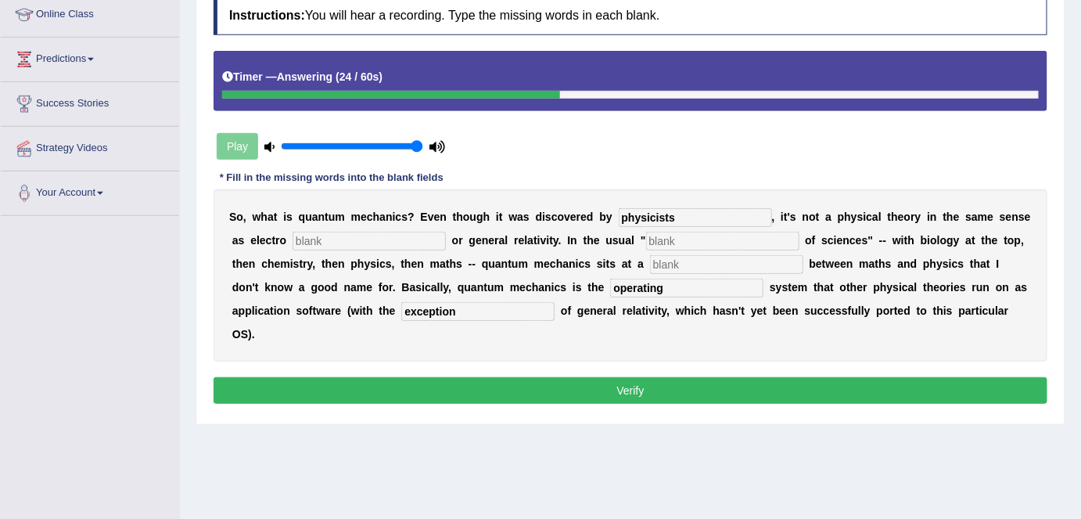
type input "physicists"
click at [433, 247] on input "text" at bounding box center [369, 241] width 153 height 19
type input "magnetism"
click at [720, 235] on input "text" at bounding box center [722, 241] width 153 height 19
click at [670, 238] on input "highrachy" at bounding box center [722, 241] width 153 height 19
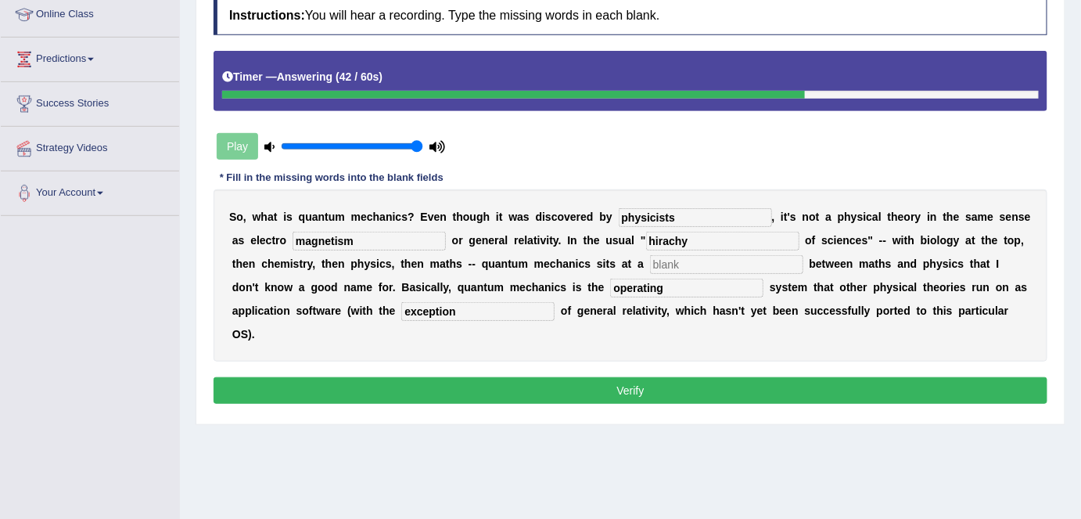
click at [667, 240] on input "hirachy" at bounding box center [722, 241] width 153 height 19
type input "hirarchy"
click at [687, 268] on input "text" at bounding box center [726, 264] width 153 height 19
type input "level"
click at [661, 238] on input "hirarchy" at bounding box center [722, 241] width 153 height 19
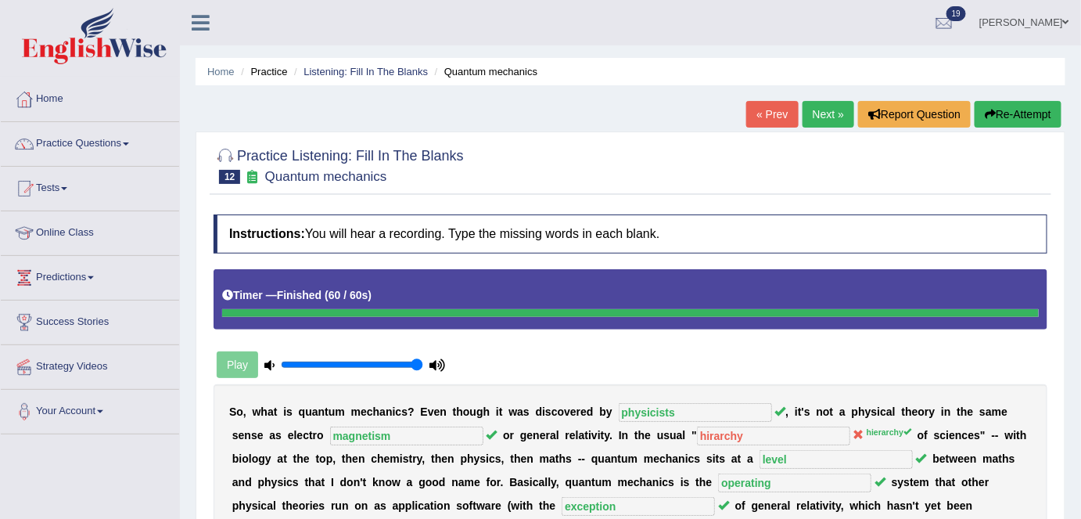
click at [821, 121] on link "Next »" at bounding box center [829, 114] width 52 height 27
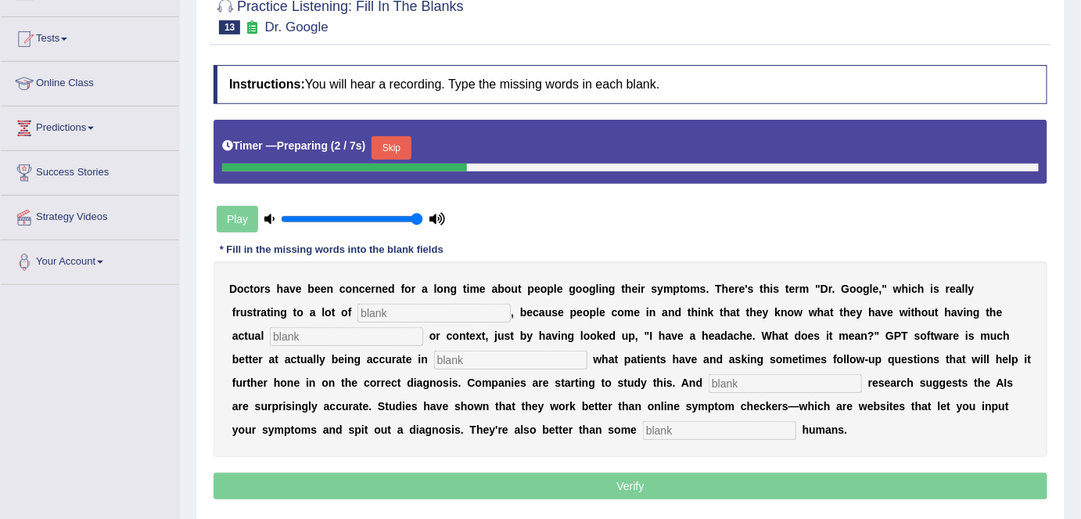
scroll to position [150, 0]
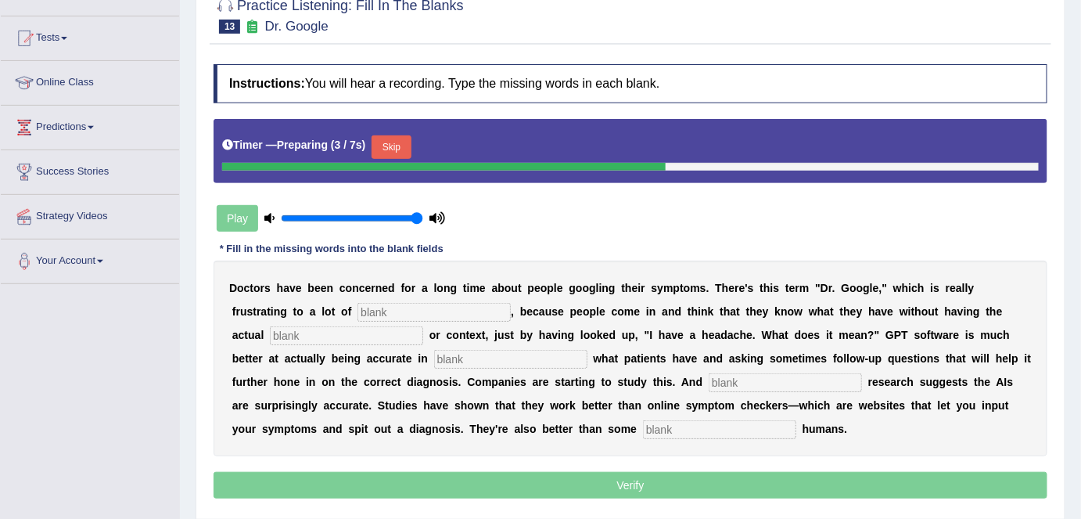
click at [397, 144] on button "Skip" at bounding box center [391, 146] width 39 height 23
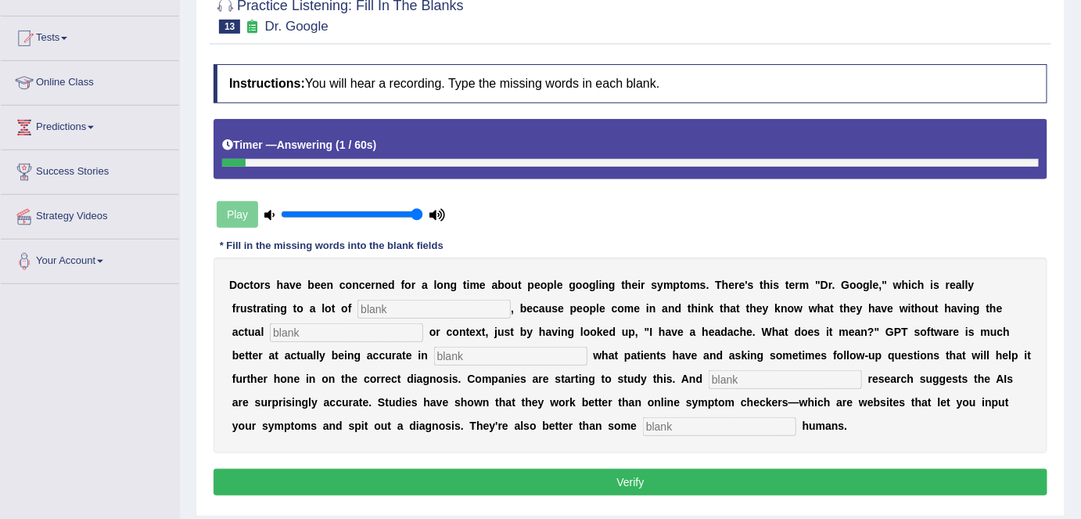
click at [717, 422] on input "text" at bounding box center [719, 426] width 153 height 19
type input "untrained"
click at [465, 304] on input "text" at bounding box center [433, 309] width 153 height 19
type input "physicians"
click at [364, 336] on input "text" at bounding box center [346, 332] width 153 height 19
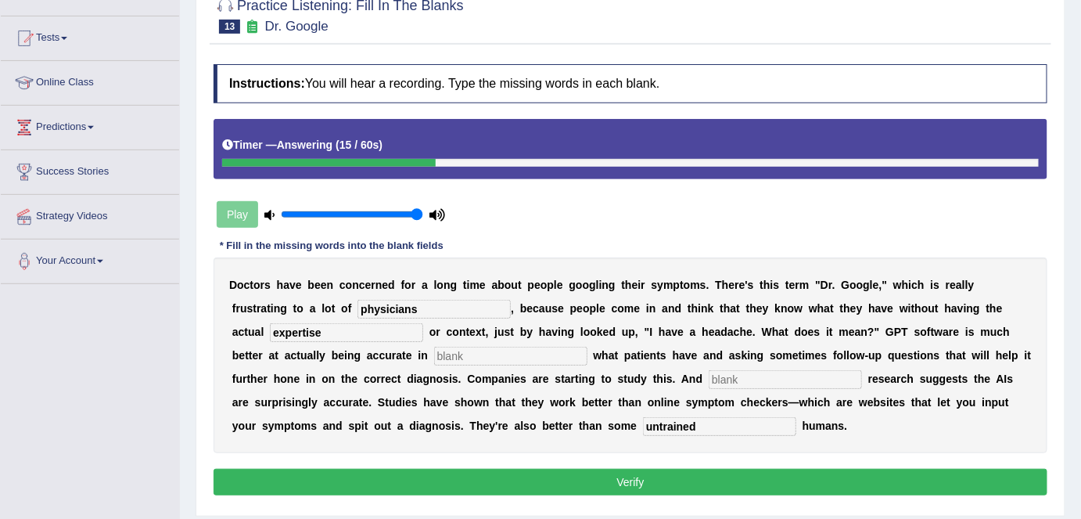
type input "expertise"
click at [447, 350] on input "text" at bounding box center [510, 356] width 153 height 19
type input "determining"
click at [723, 373] on input "text" at bounding box center [785, 379] width 153 height 19
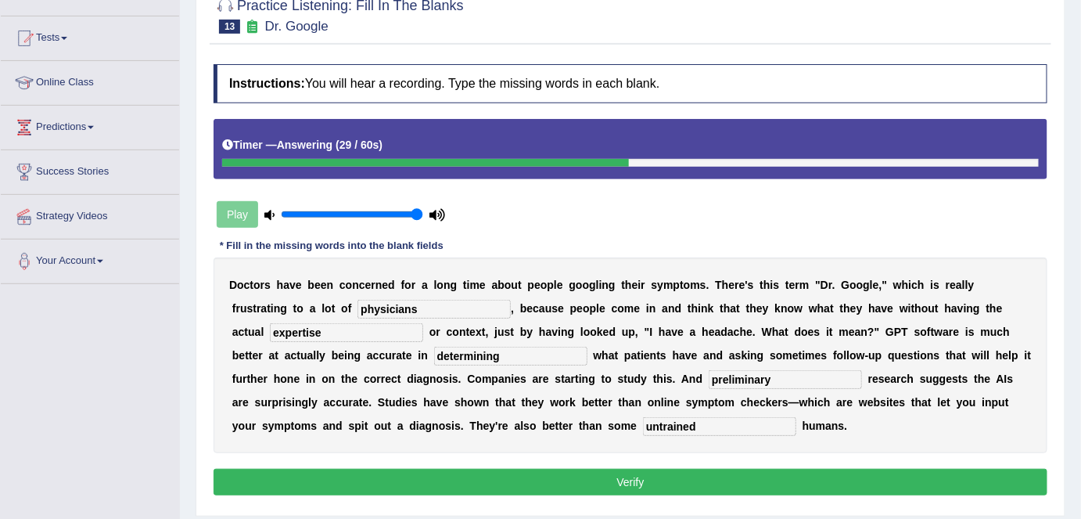
type input "preliminary"
click at [483, 483] on button "Verify" at bounding box center [631, 482] width 834 height 27
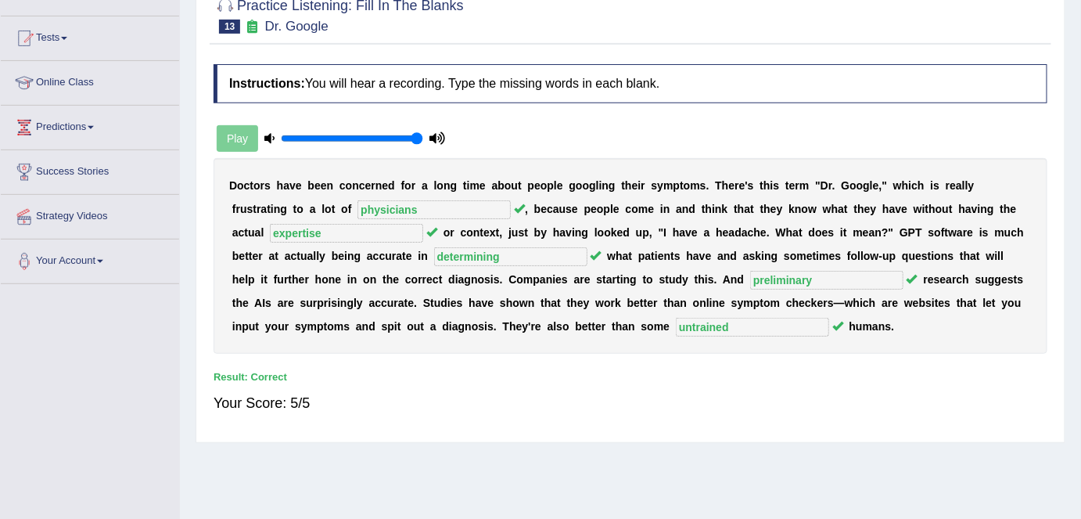
scroll to position [0, 0]
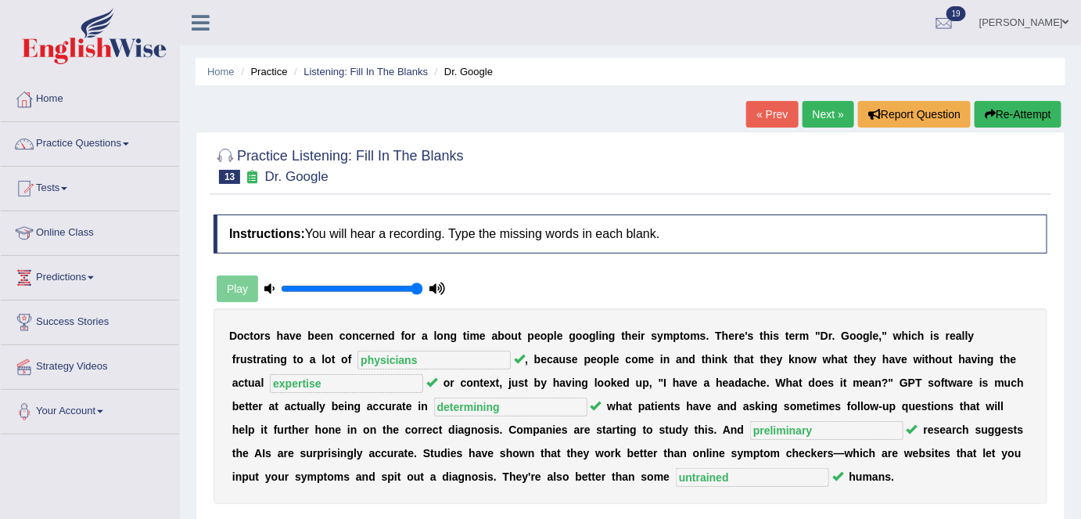
click at [821, 114] on link "Next »" at bounding box center [829, 114] width 52 height 27
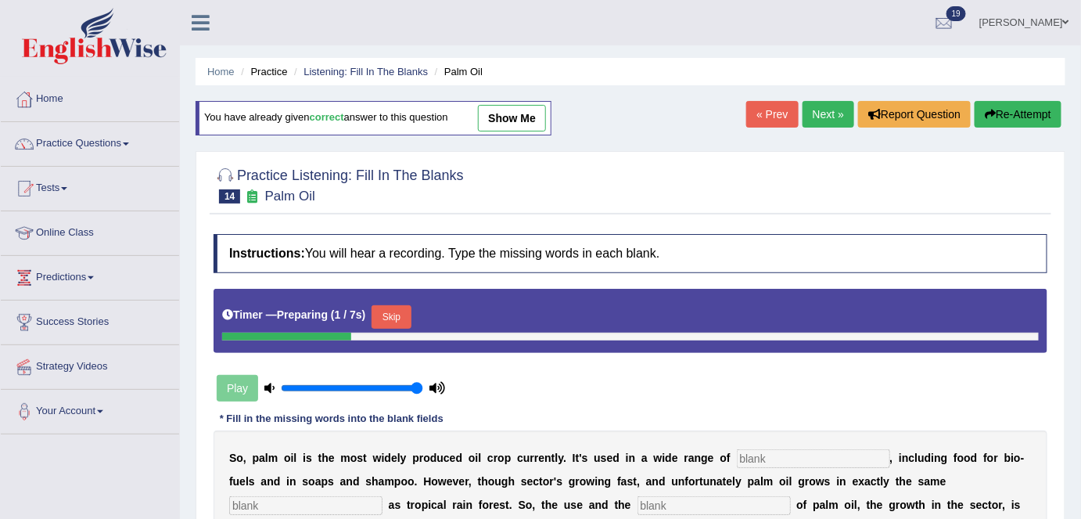
click at [817, 124] on link "Next »" at bounding box center [829, 114] width 52 height 27
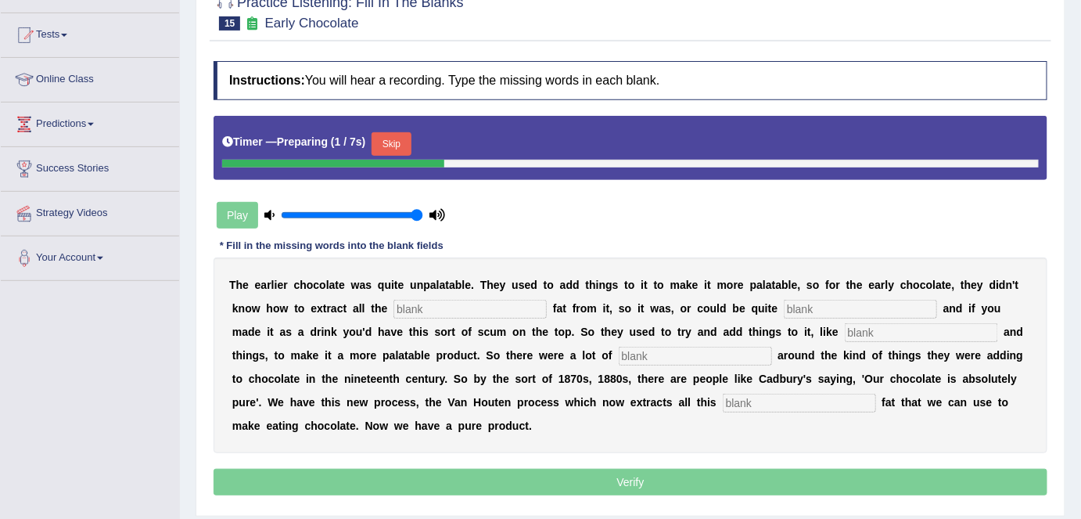
click at [387, 134] on button "Skip" at bounding box center [391, 143] width 39 height 23
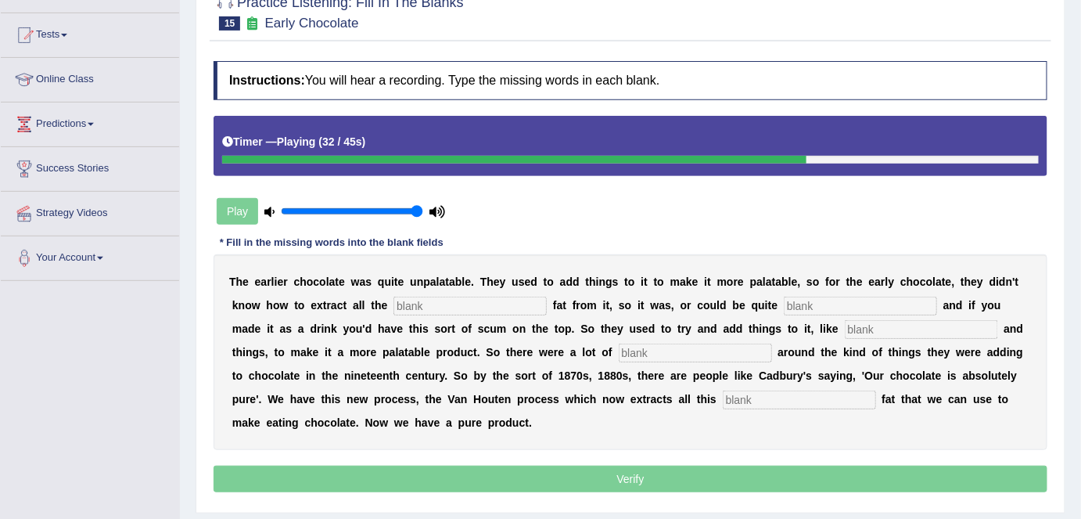
click at [677, 344] on input "text" at bounding box center [695, 352] width 153 height 19
type input "scandals"
click at [746, 393] on input "text" at bounding box center [799, 399] width 153 height 19
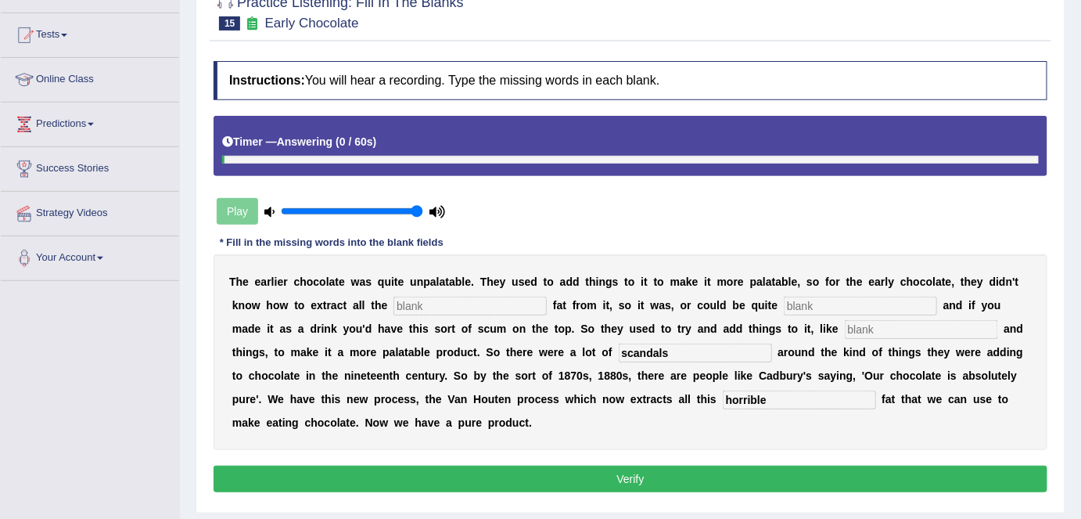
type input "horrible"
click at [450, 309] on input "text" at bounding box center [469, 305] width 153 height 19
type input "cocoa"
click at [834, 304] on input "text" at bounding box center [860, 305] width 153 height 19
type input "greasy"
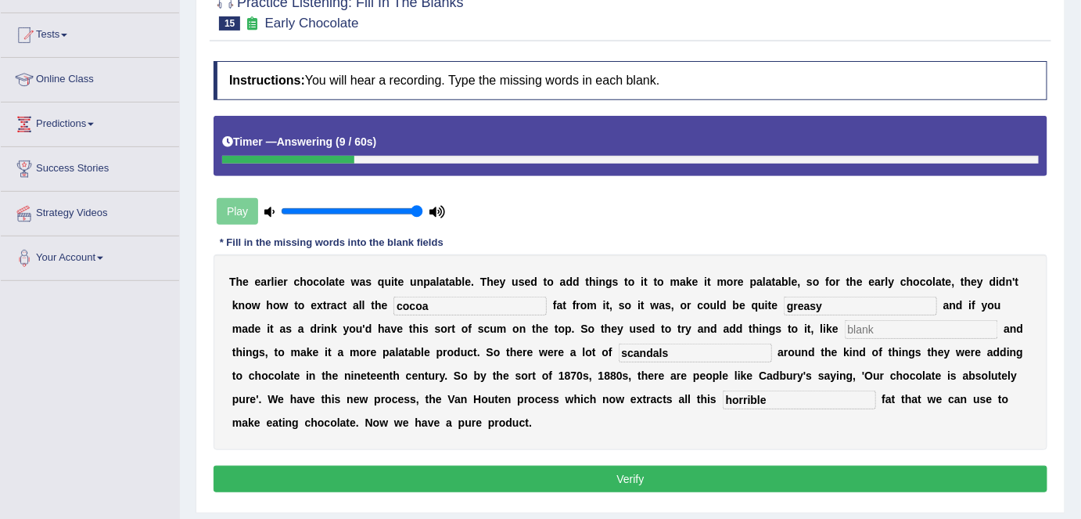
click at [892, 328] on input "text" at bounding box center [921, 329] width 153 height 19
type input "starch"
click at [757, 465] on button "Verify" at bounding box center [631, 478] width 834 height 27
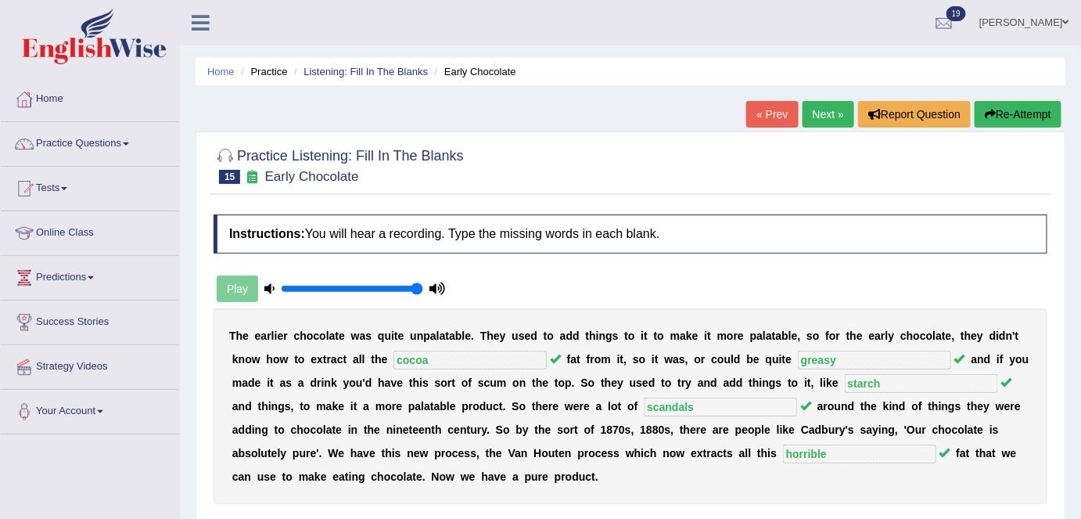
click at [670, 67] on ul "Home Practice Listening: Fill In The Blanks Early Chocolate" at bounding box center [631, 71] width 870 height 27
click at [114, 143] on link "Practice Questions" at bounding box center [90, 141] width 178 height 39
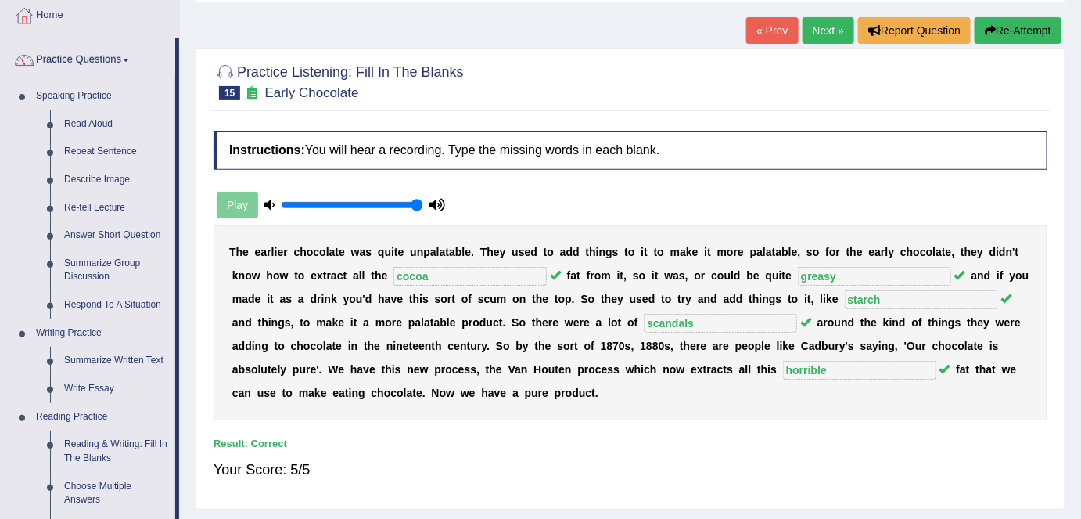
scroll to position [75, 0]
